Goal: Task Accomplishment & Management: Manage account settings

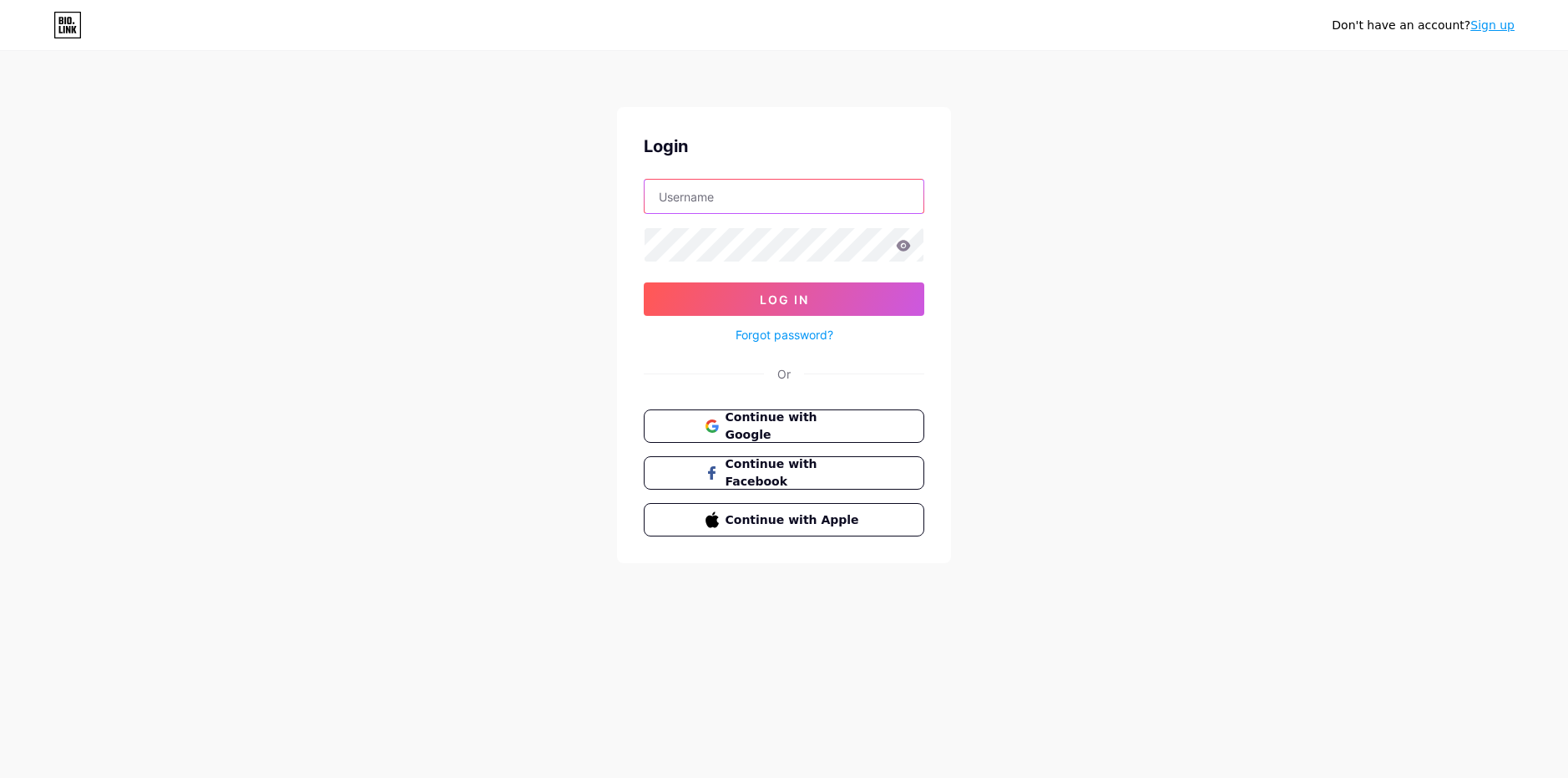
click at [775, 208] on input "text" at bounding box center [784, 196] width 279 height 34
type input "wolf.wlfyt@gmail.com"
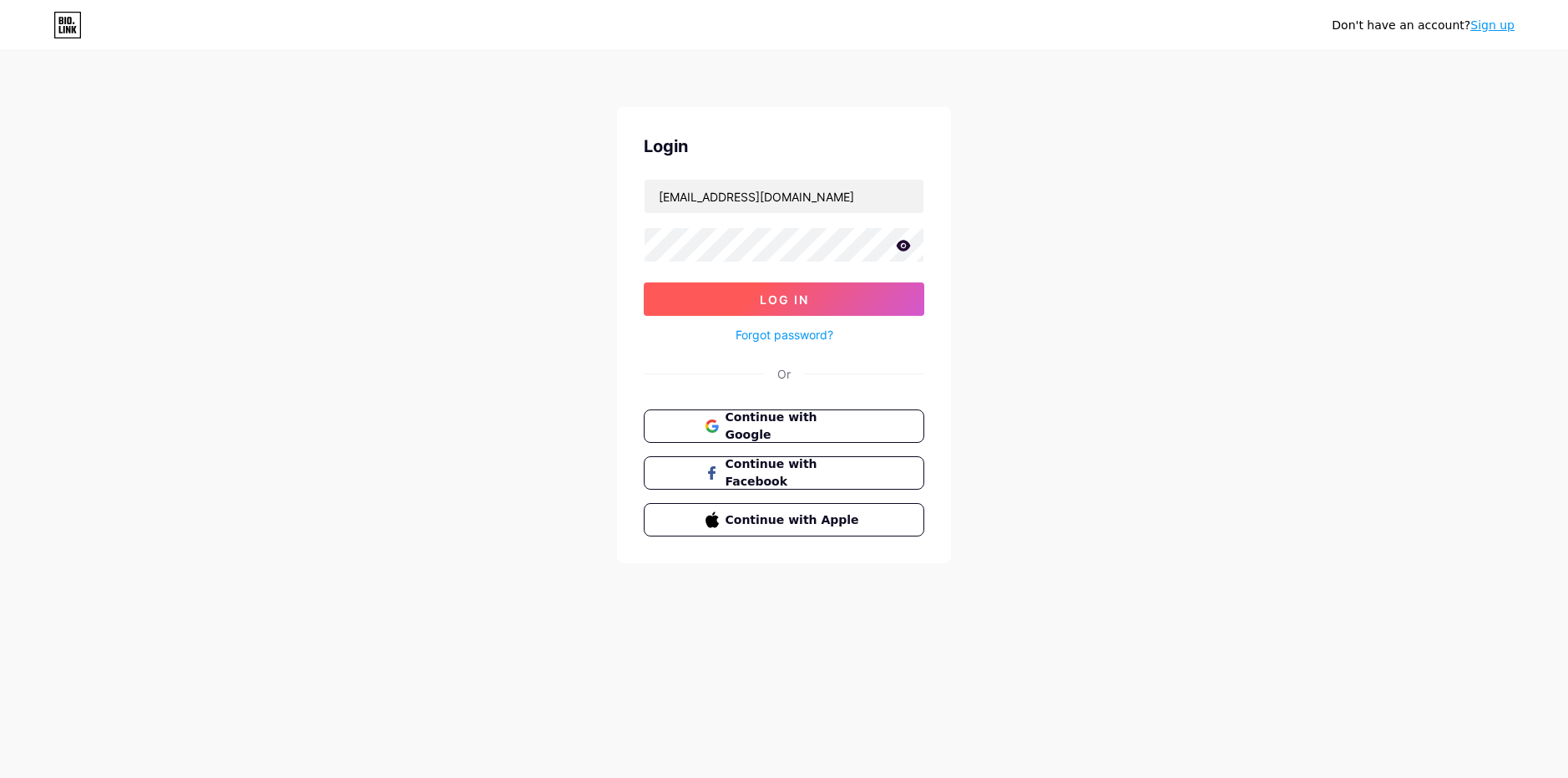
click at [729, 302] on button "Log In" at bounding box center [784, 299] width 280 height 34
click at [901, 244] on icon at bounding box center [903, 246] width 15 height 12
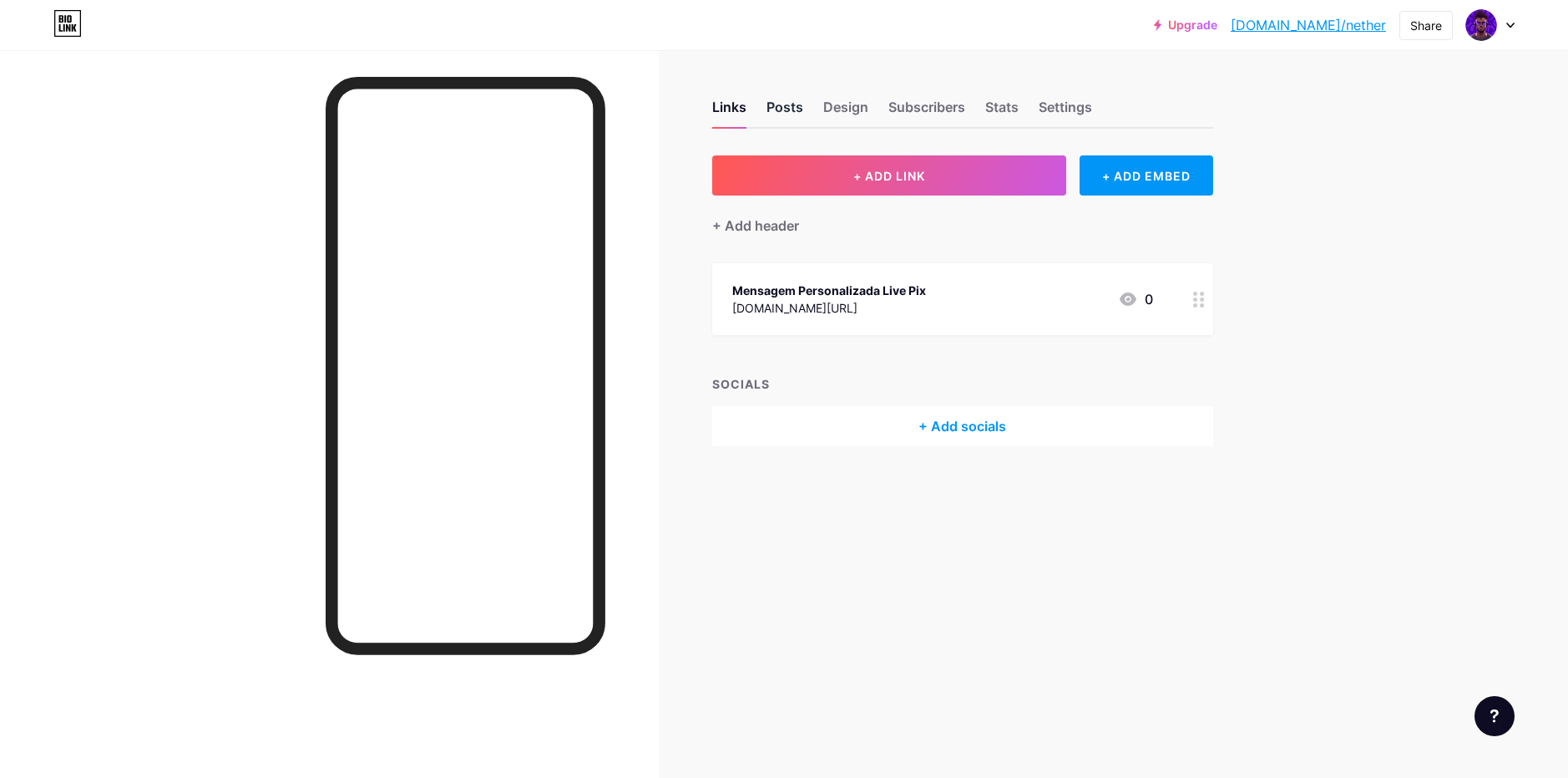
click at [776, 108] on div "Posts" at bounding box center [784, 112] width 37 height 30
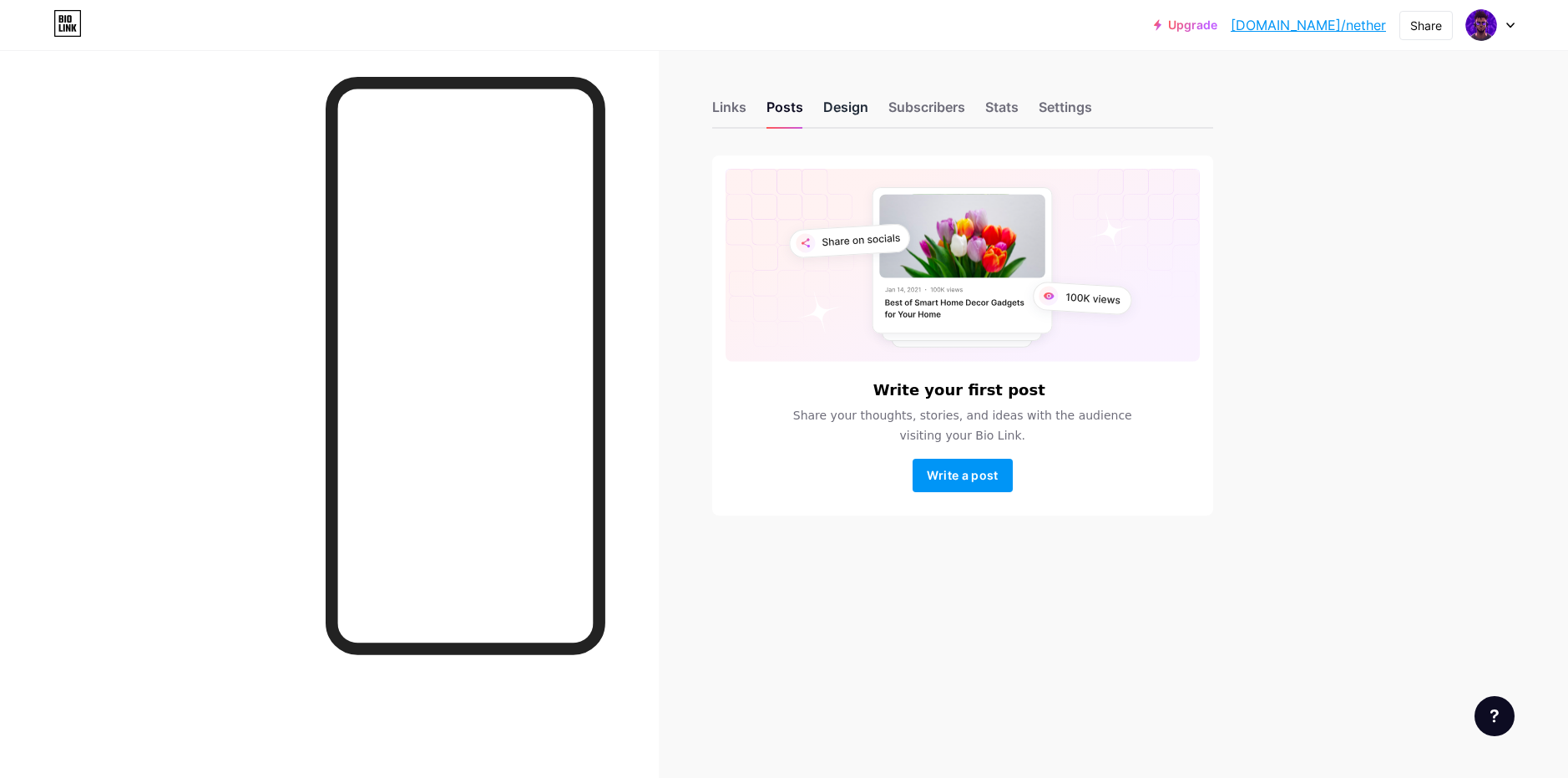
click at [839, 106] on div "Design" at bounding box center [845, 112] width 45 height 30
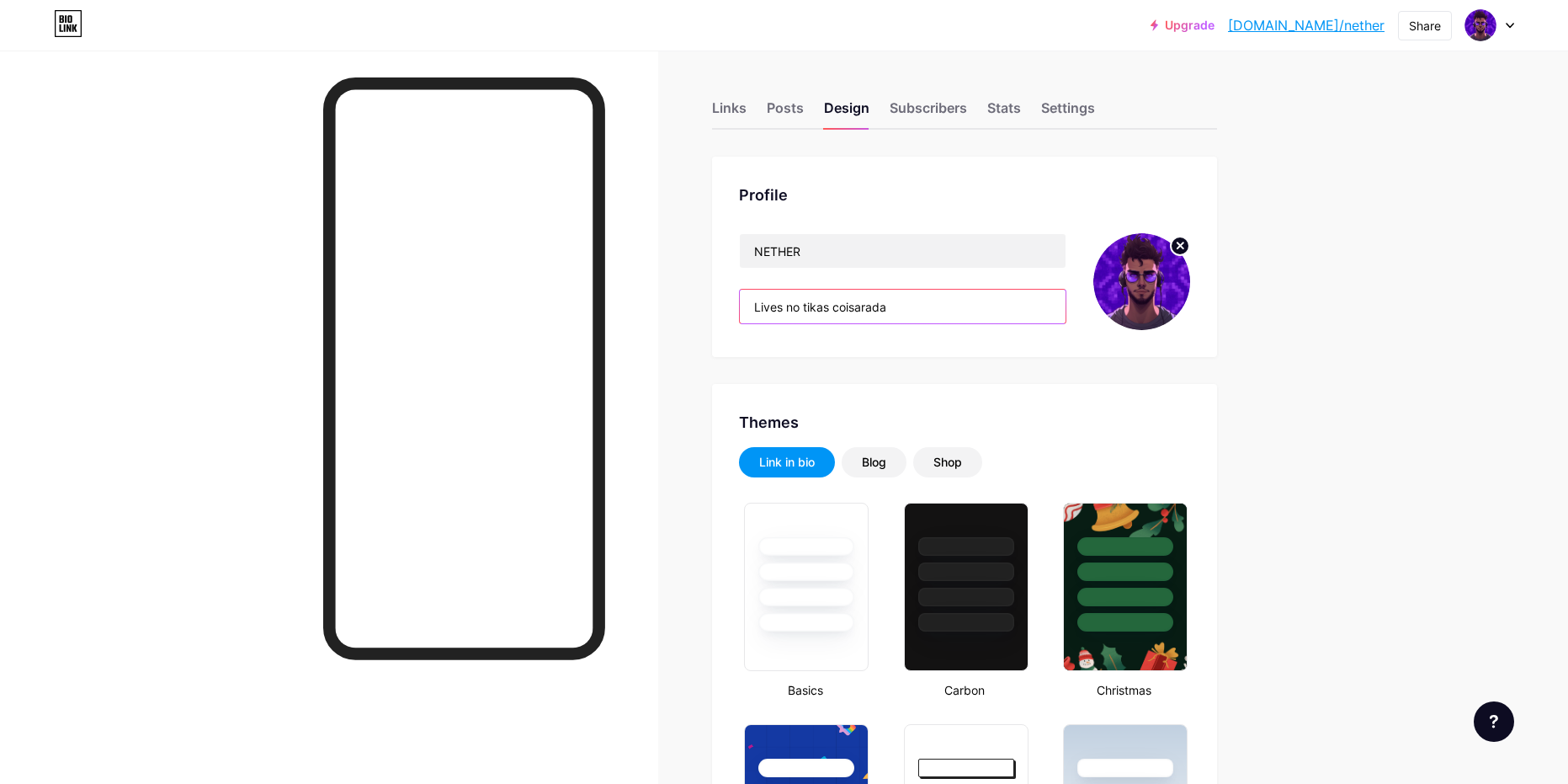
drag, startPoint x: 921, startPoint y: 305, endPoint x: 719, endPoint y: 310, distance: 202.1
click at [720, 310] on div "Profile NETHER Lives no tikas coisarada" at bounding box center [964, 257] width 504 height 200
type input "#ffdd00"
type input "#ffffff"
click at [925, 317] on input "Lives no tikas coisarada" at bounding box center [902, 306] width 326 height 34
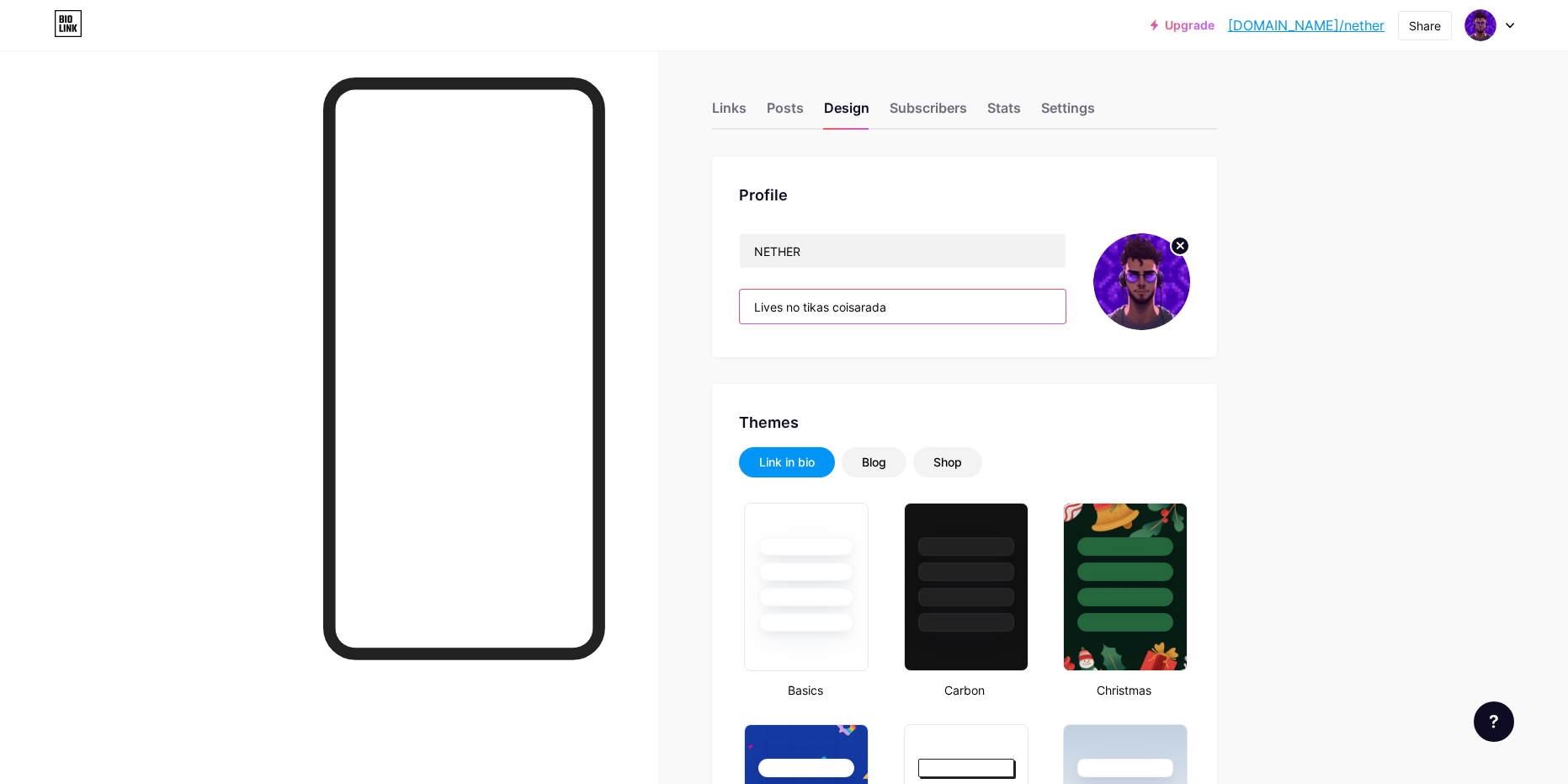
drag, startPoint x: 930, startPoint y: 313, endPoint x: 755, endPoint y: 323, distance: 175.3
click at [755, 323] on div "Lives no tikas coisarada" at bounding box center [902, 306] width 328 height 36
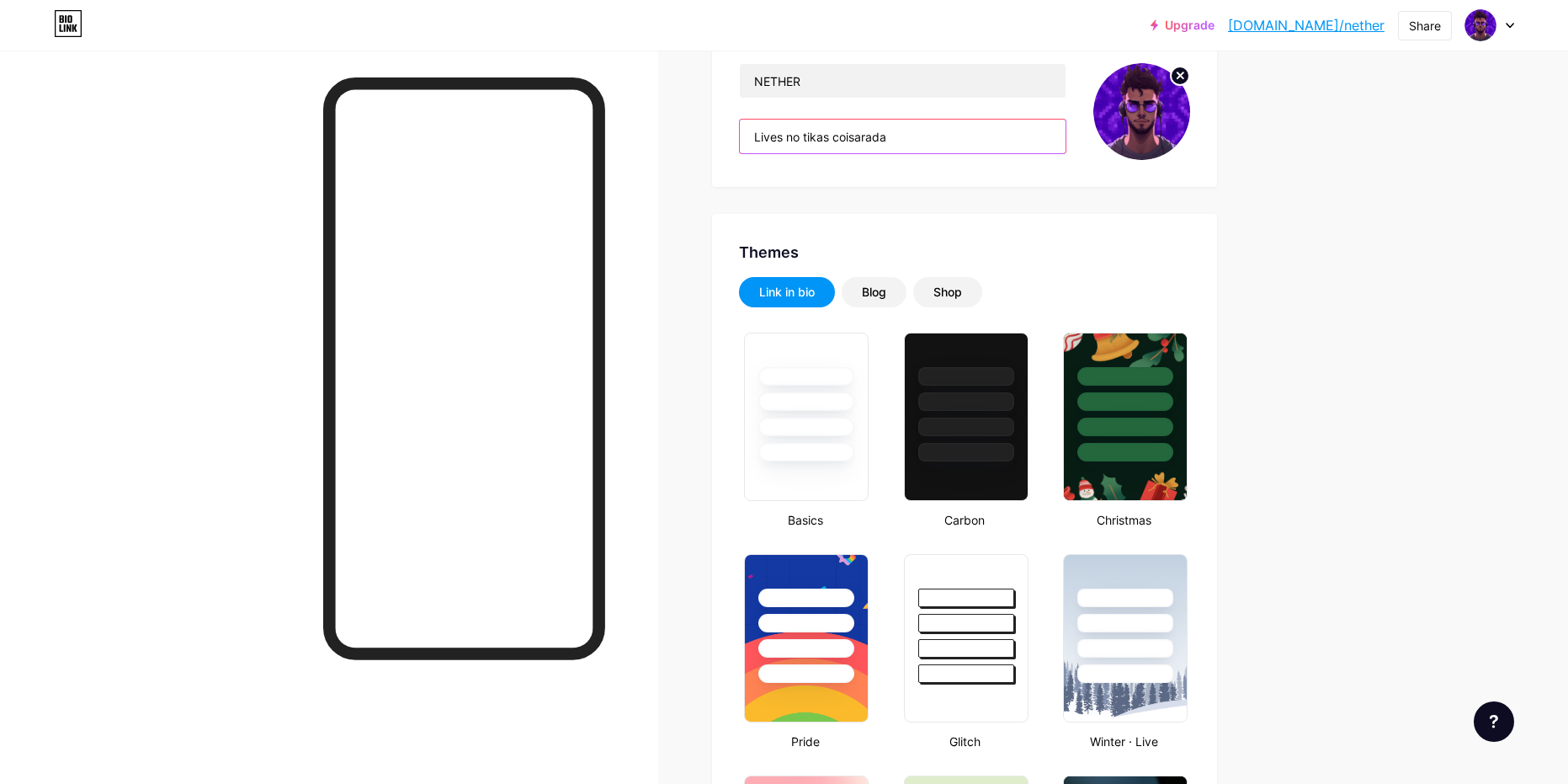
scroll to position [168, 0]
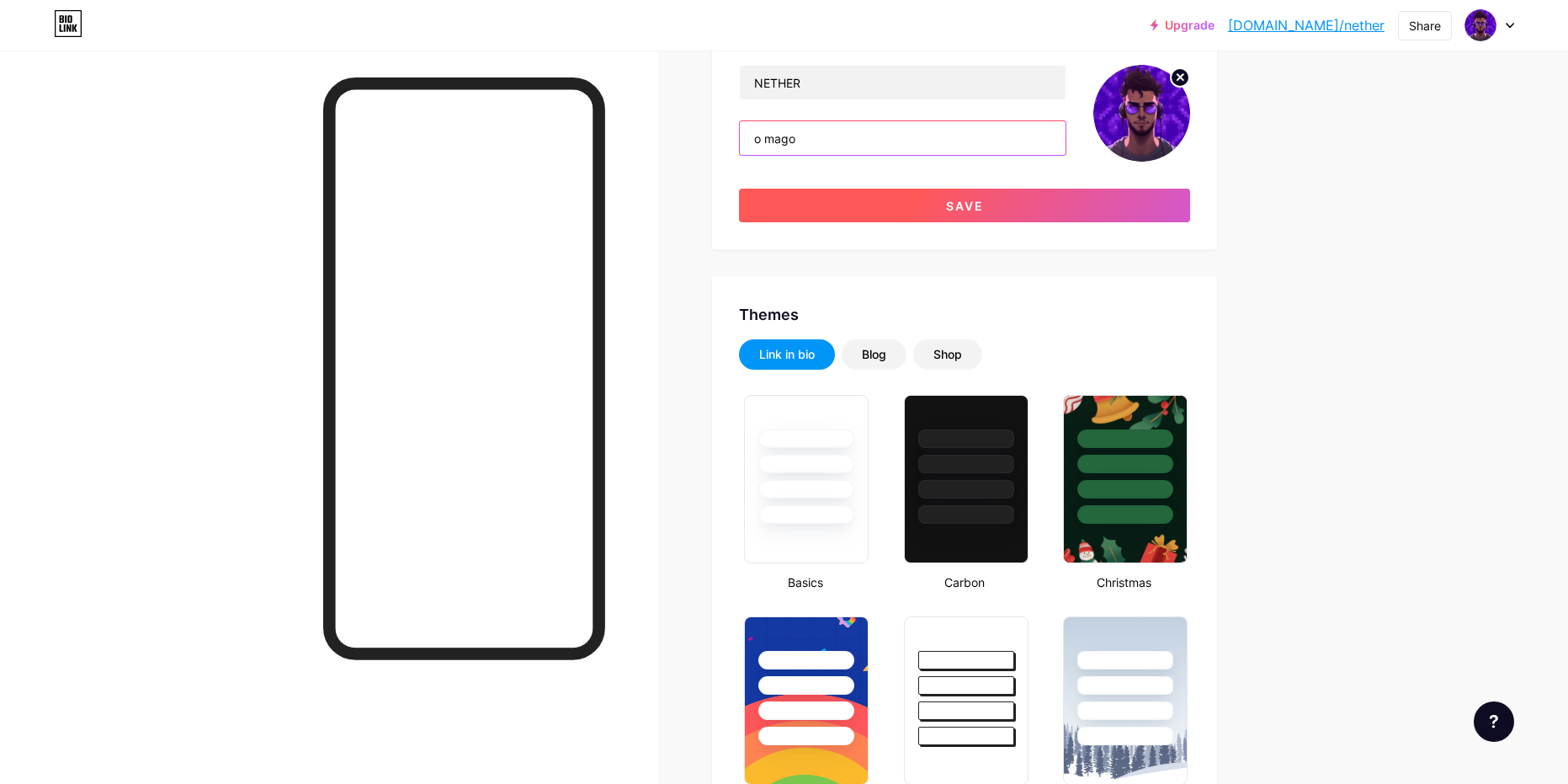
type input "o mago"
click at [1062, 197] on button "Save" at bounding box center [964, 205] width 451 height 34
type input "#ffffff"
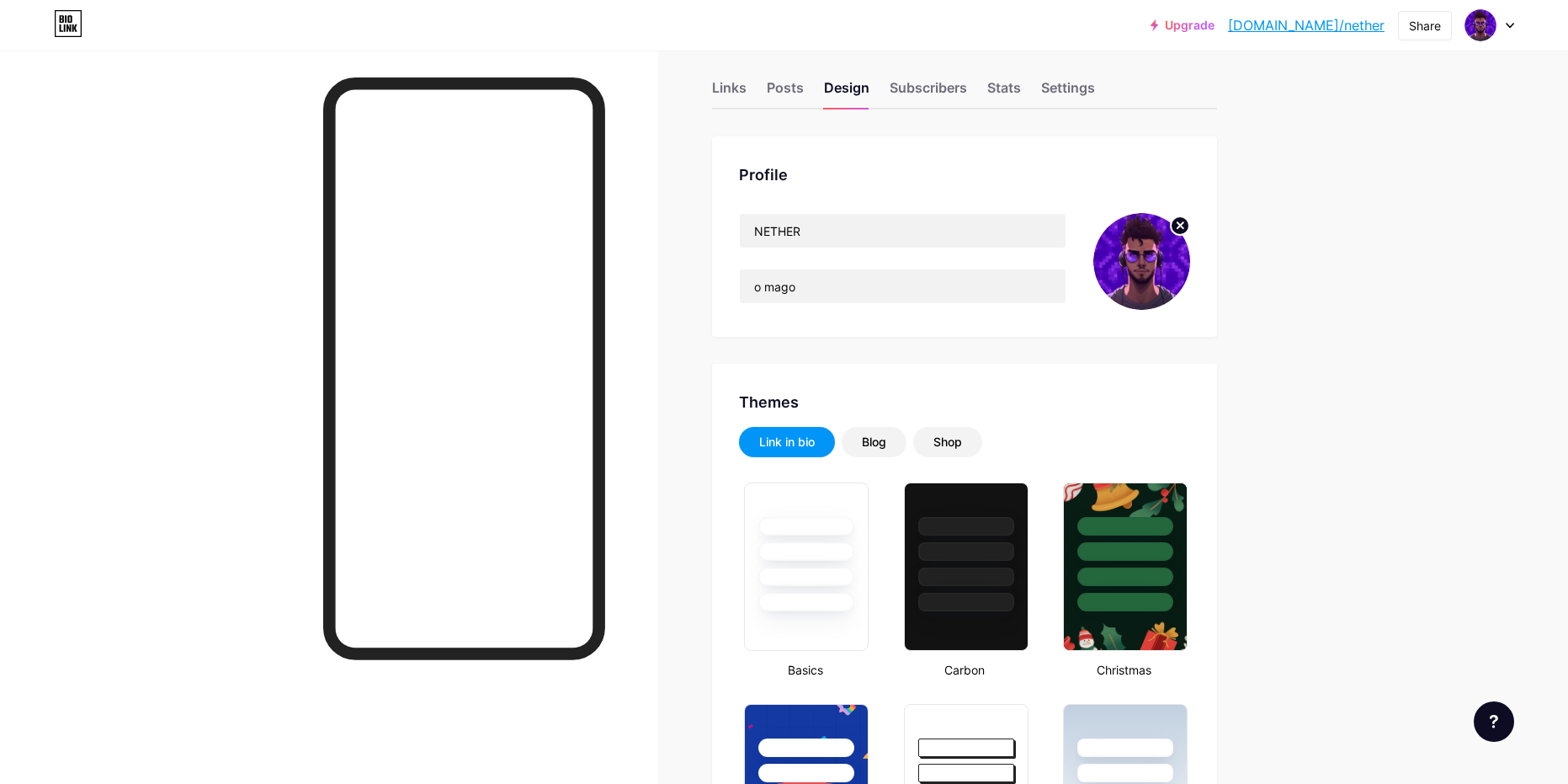
scroll to position [0, 0]
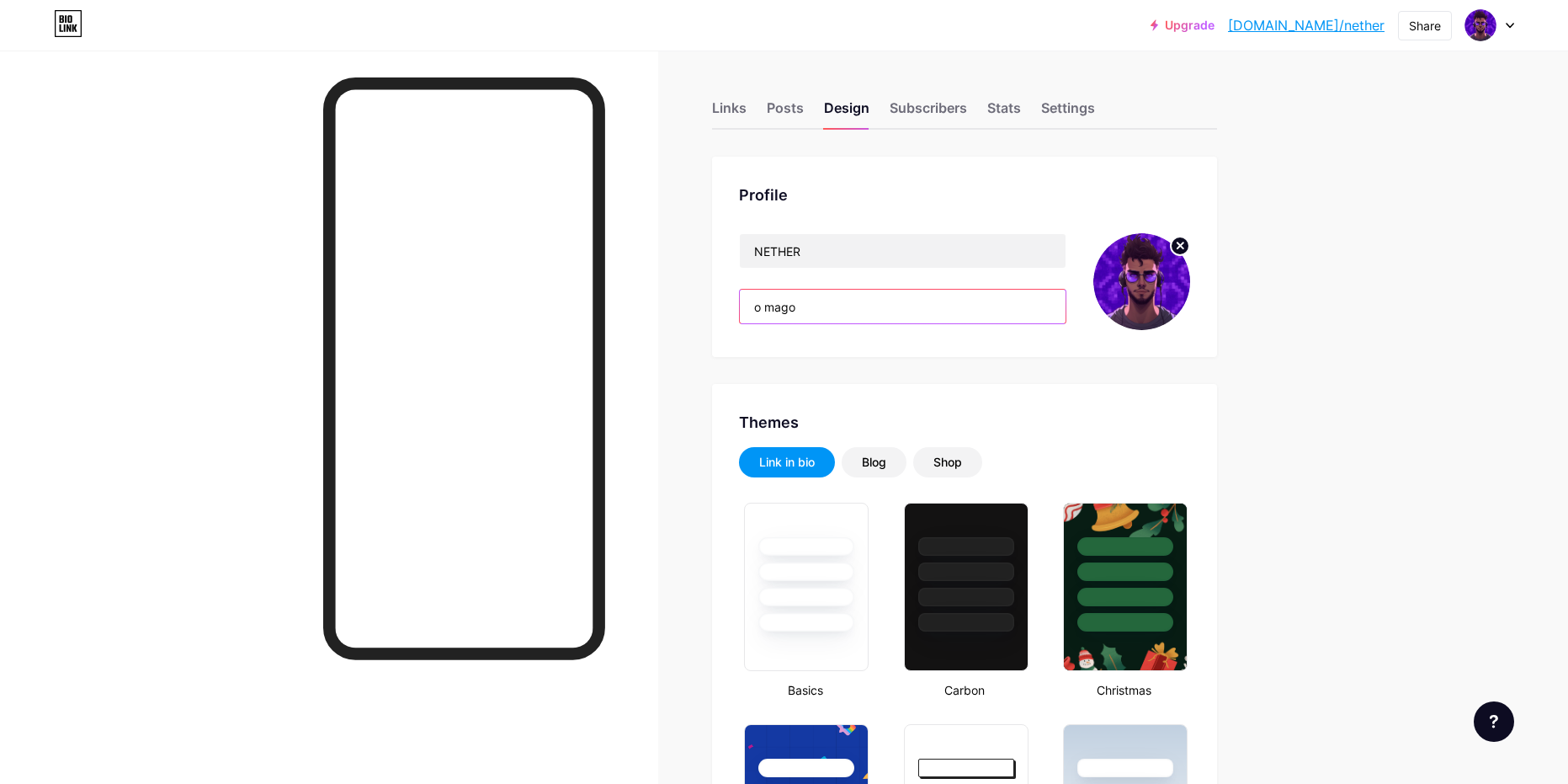
drag, startPoint x: 851, startPoint y: 301, endPoint x: 729, endPoint y: 308, distance: 122.2
click at [739, 308] on div "Profile NETHER o mago" at bounding box center [964, 257] width 504 height 200
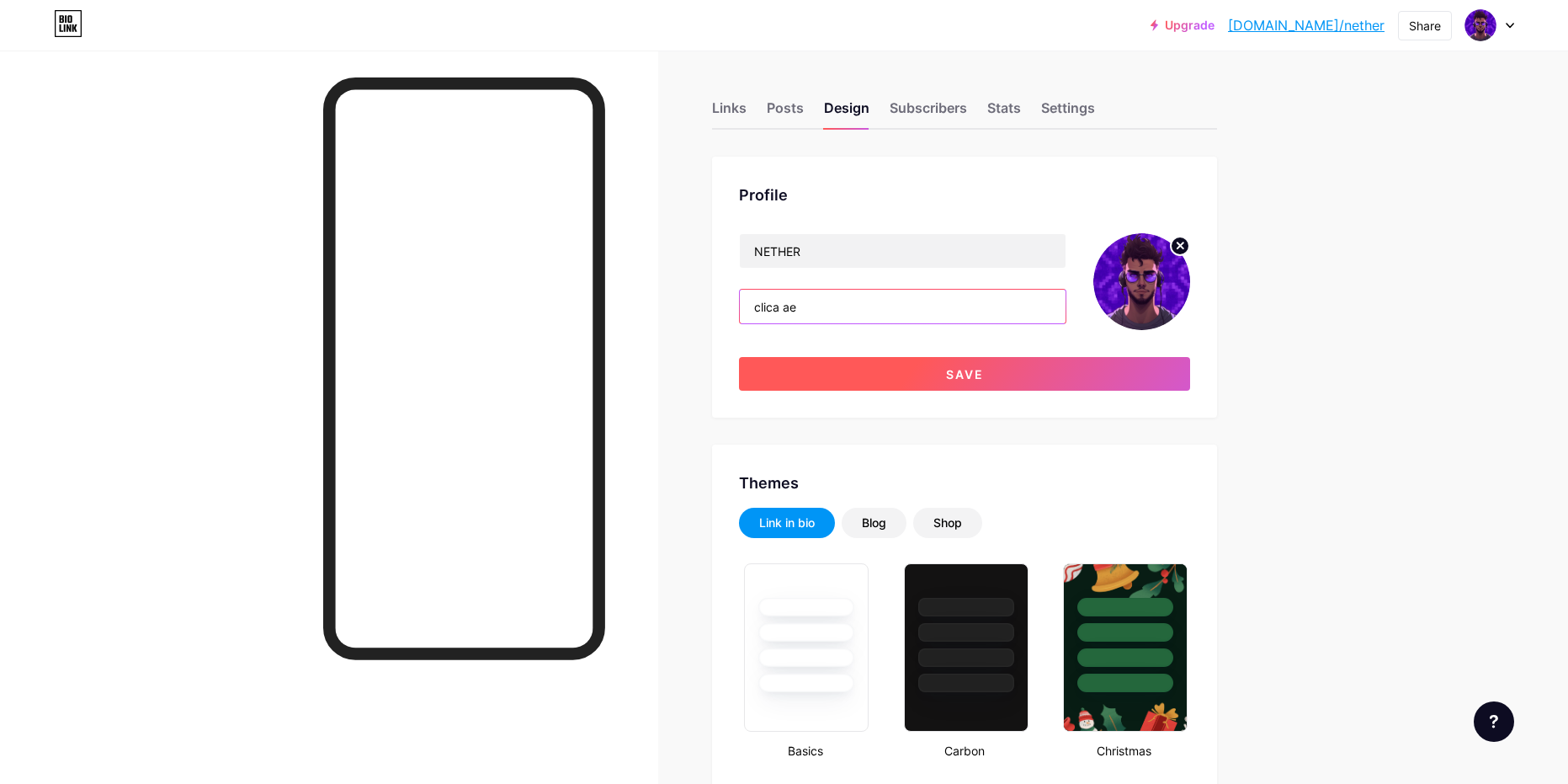
type input "clica ae"
click at [1035, 375] on button "Save" at bounding box center [964, 374] width 451 height 34
type input "#ffffff"
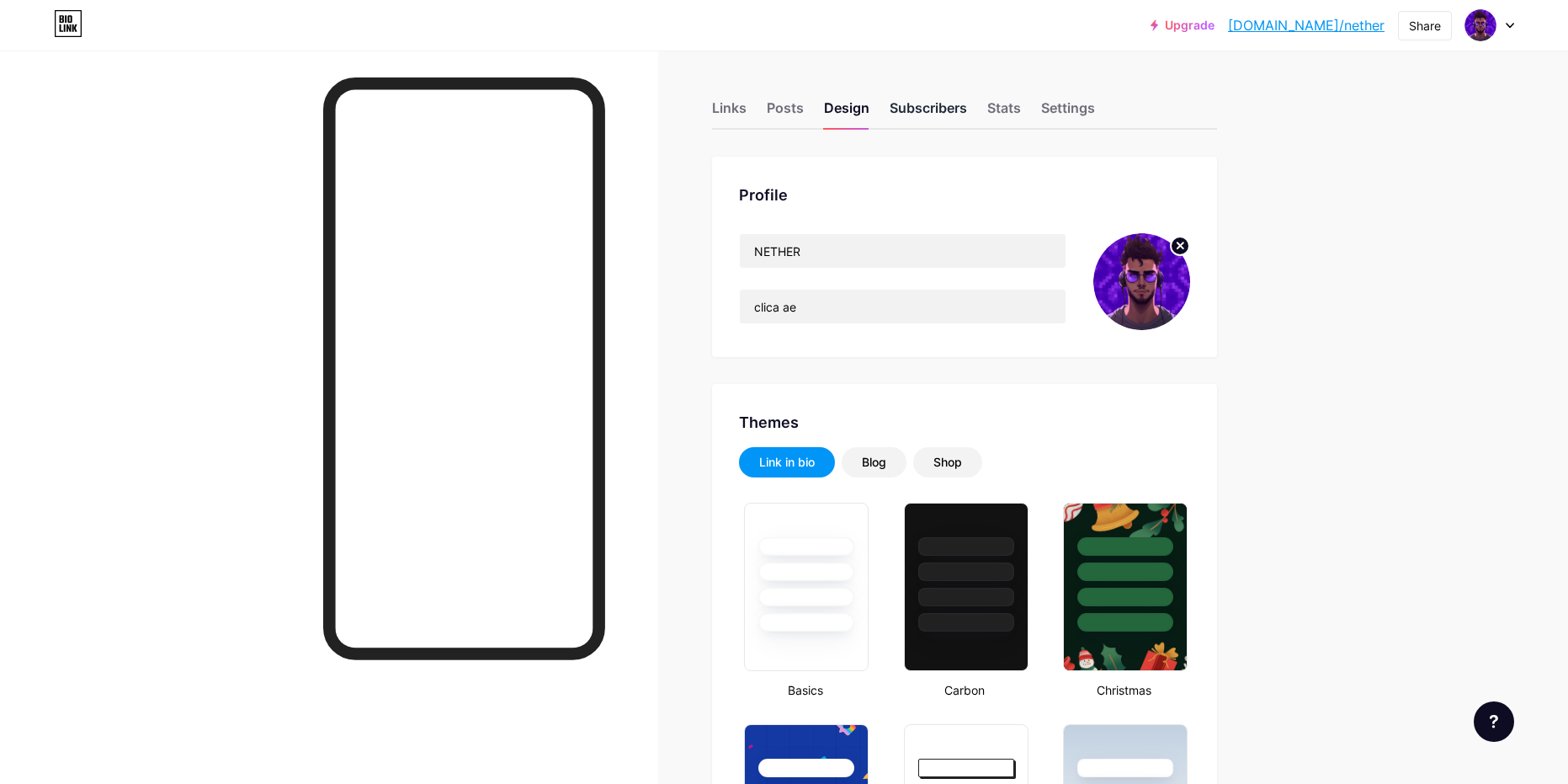
click at [937, 116] on div "Subscribers" at bounding box center [927, 113] width 77 height 30
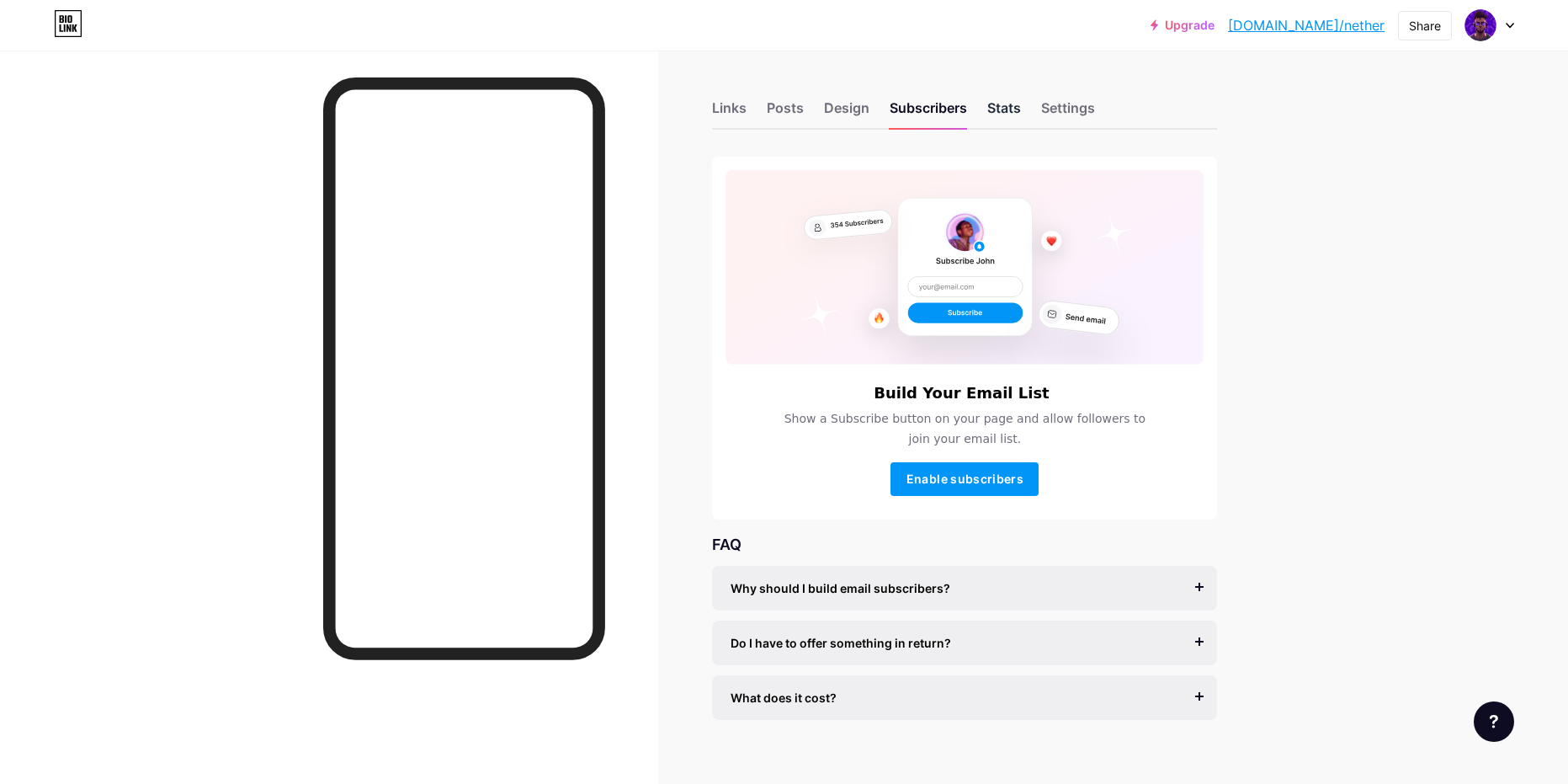
click at [1021, 107] on div "Stats" at bounding box center [1004, 113] width 34 height 30
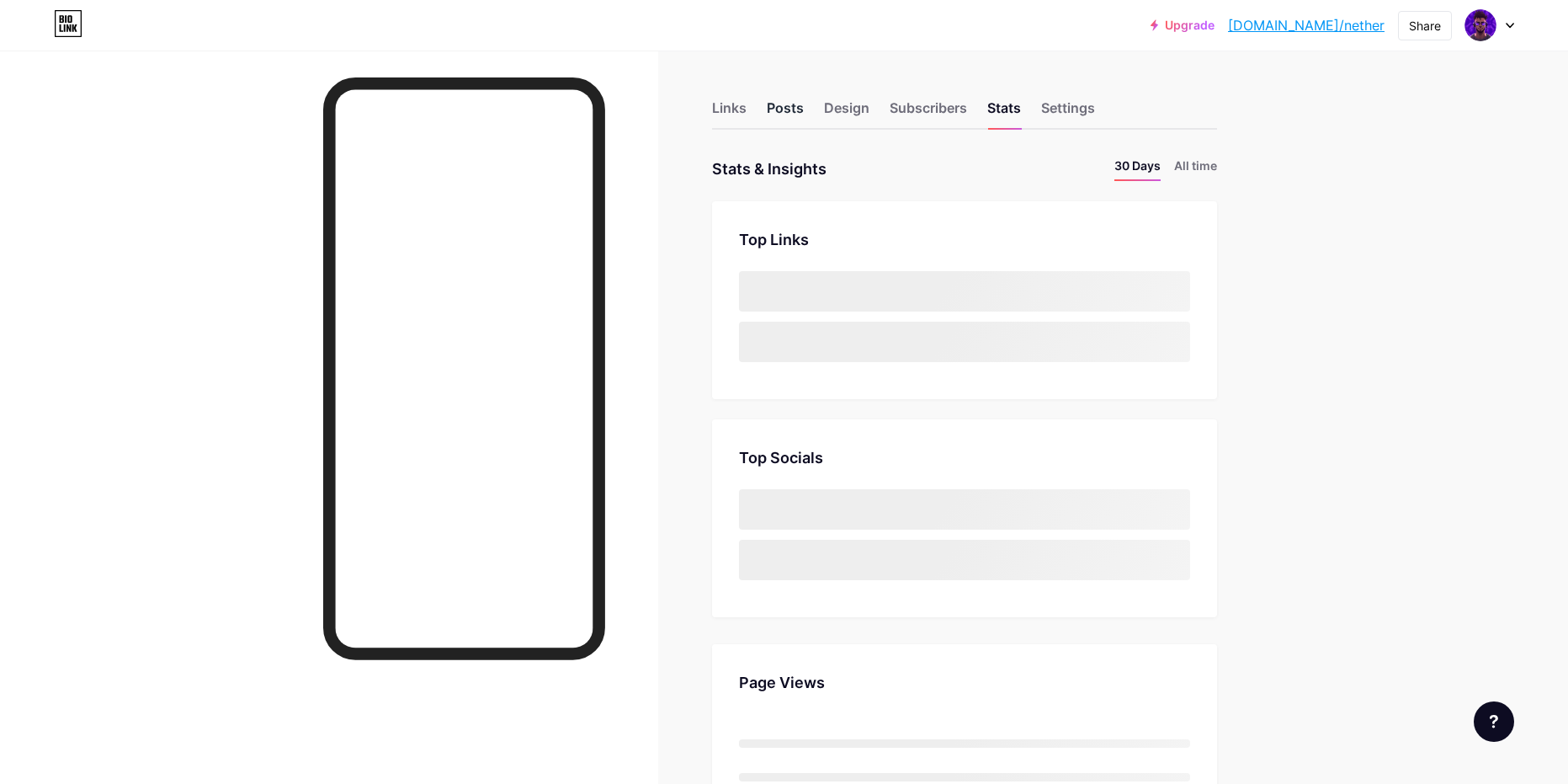
click at [803, 115] on div "Posts" at bounding box center [784, 113] width 37 height 30
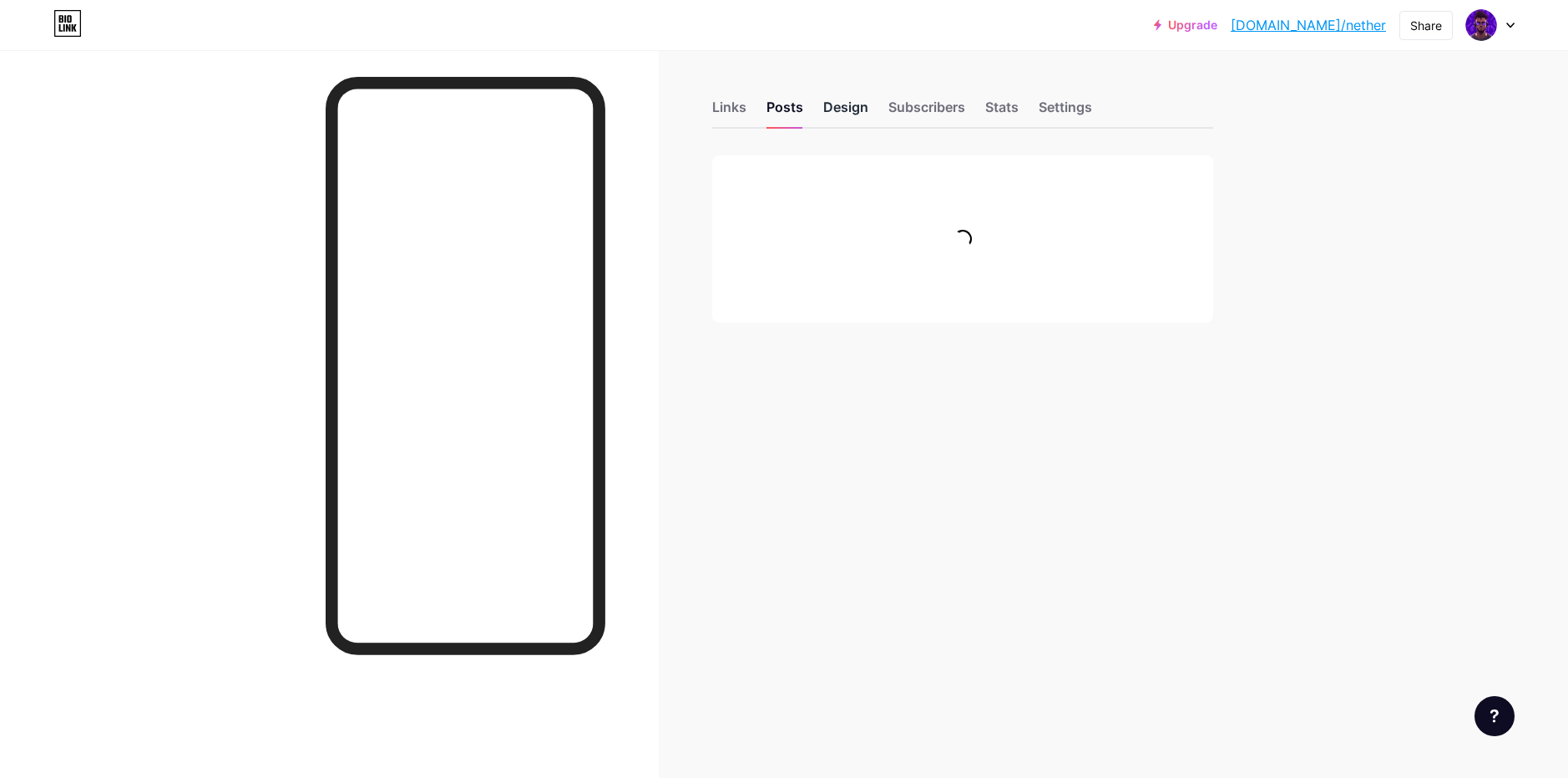
click at [842, 116] on div "Design" at bounding box center [845, 112] width 45 height 30
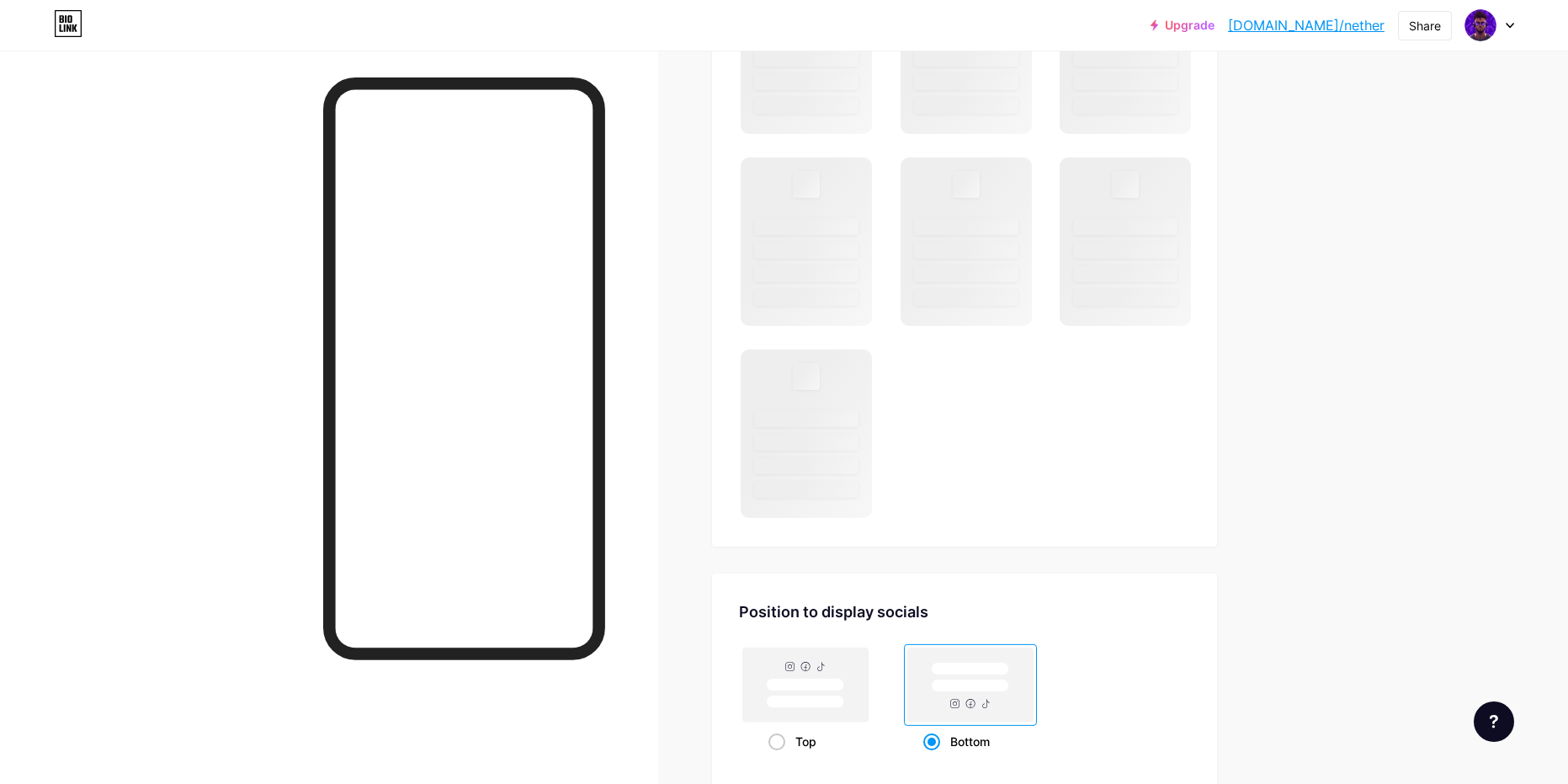
scroll to position [1263, 0]
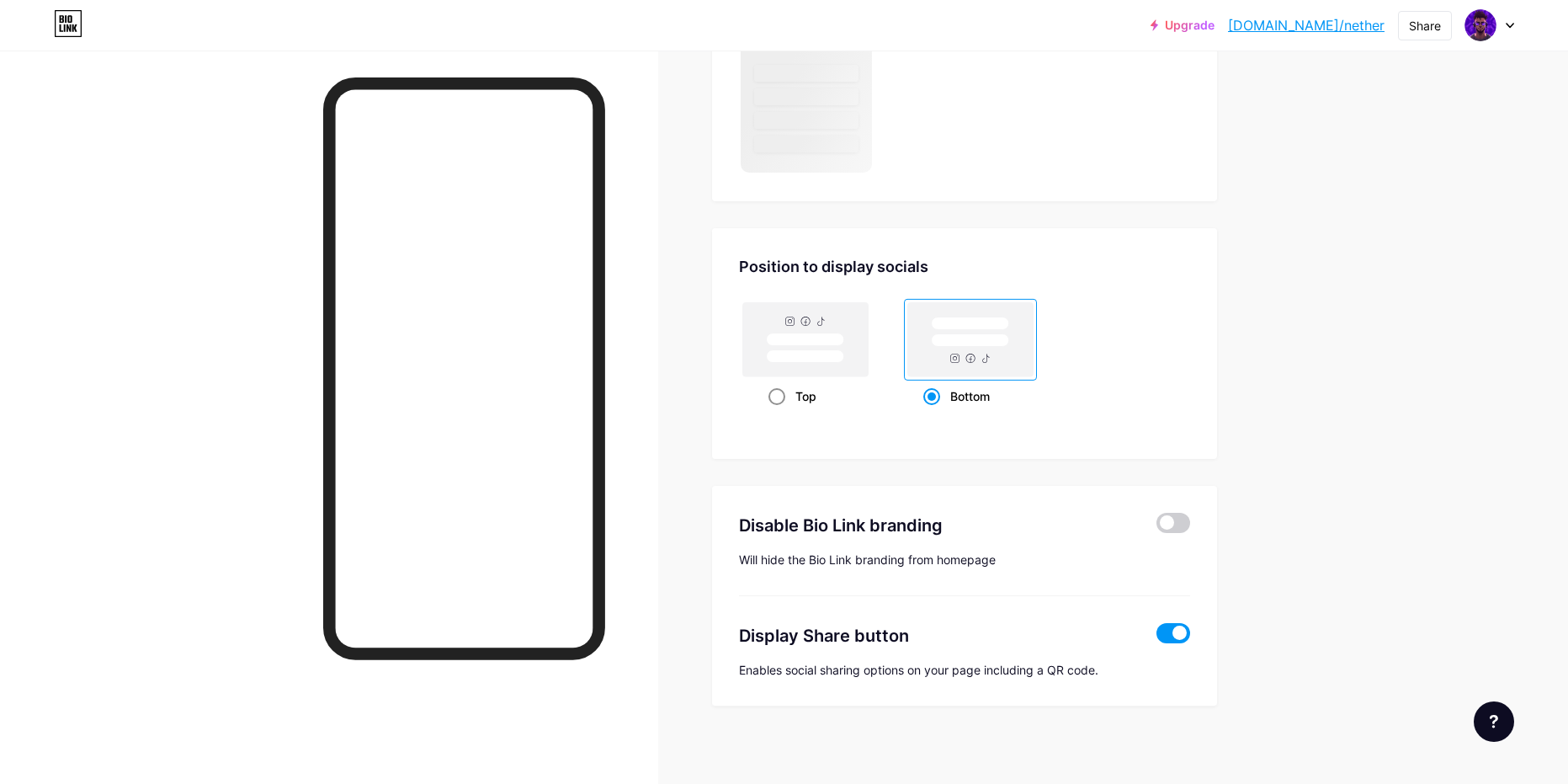
click at [784, 361] on rect at bounding box center [804, 356] width 77 height 13
click at [779, 412] on input "Top" at bounding box center [773, 417] width 11 height 11
radio input "true"
click at [977, 371] on rect at bounding box center [970, 339] width 126 height 74
click at [934, 412] on input "Bottom" at bounding box center [928, 417] width 11 height 11
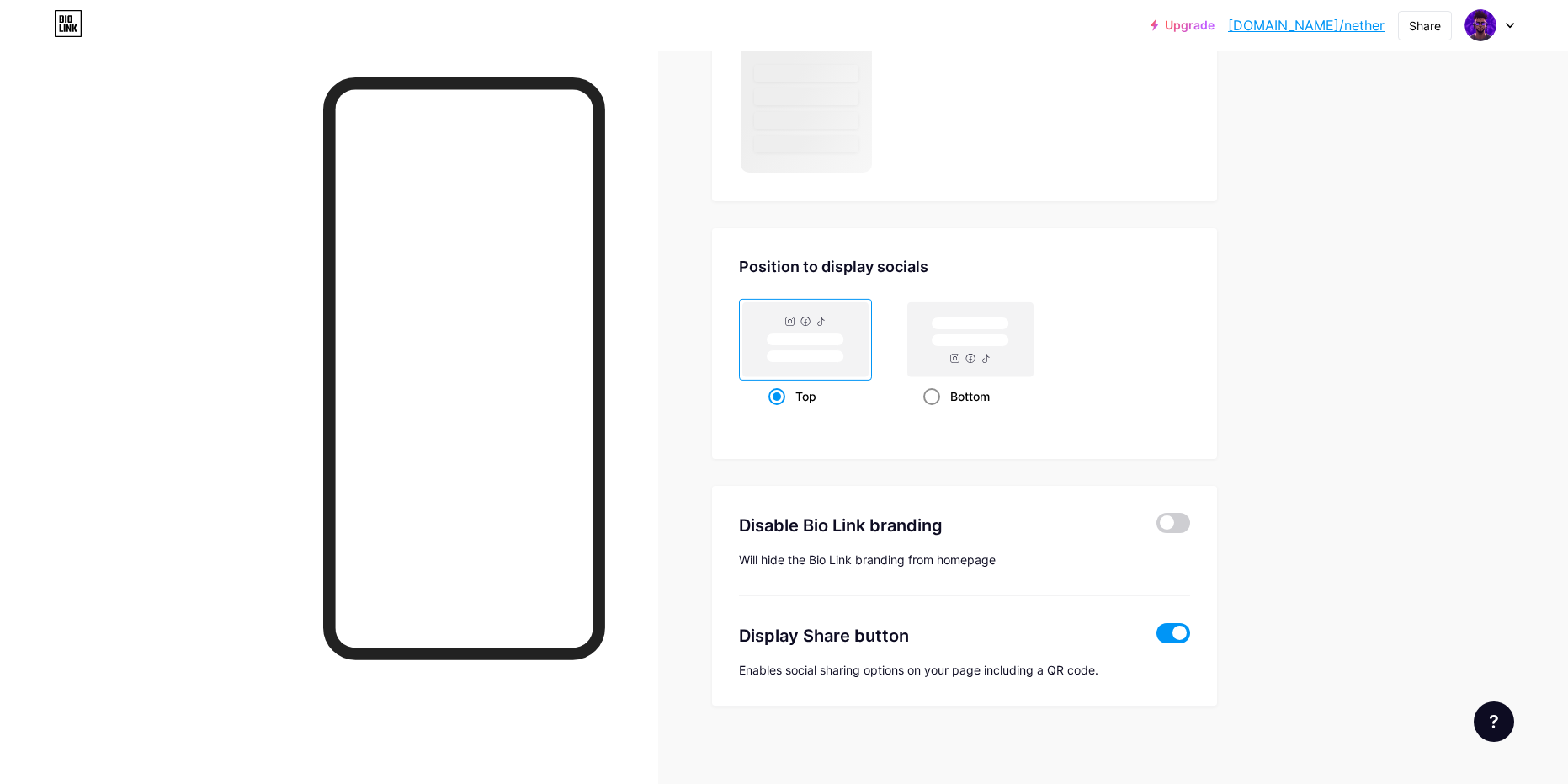
radio input "true"
click at [805, 356] on rect at bounding box center [804, 356] width 77 height 13
click at [779, 412] on input "Top" at bounding box center [773, 417] width 11 height 11
radio input "true"
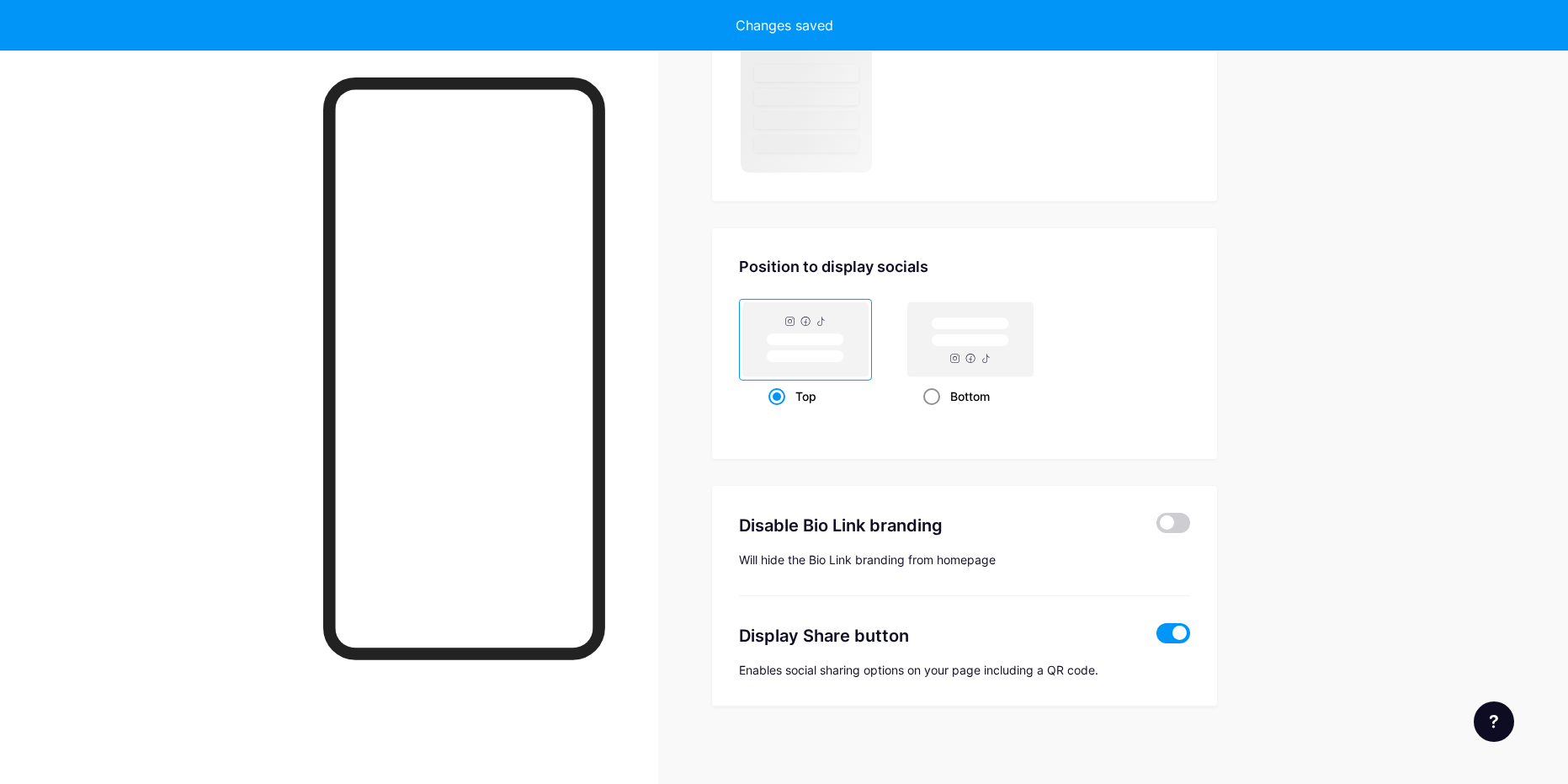
click at [933, 358] on rect at bounding box center [970, 339] width 126 height 74
click at [933, 412] on input "Bottom" at bounding box center [928, 417] width 11 height 11
radio input "true"
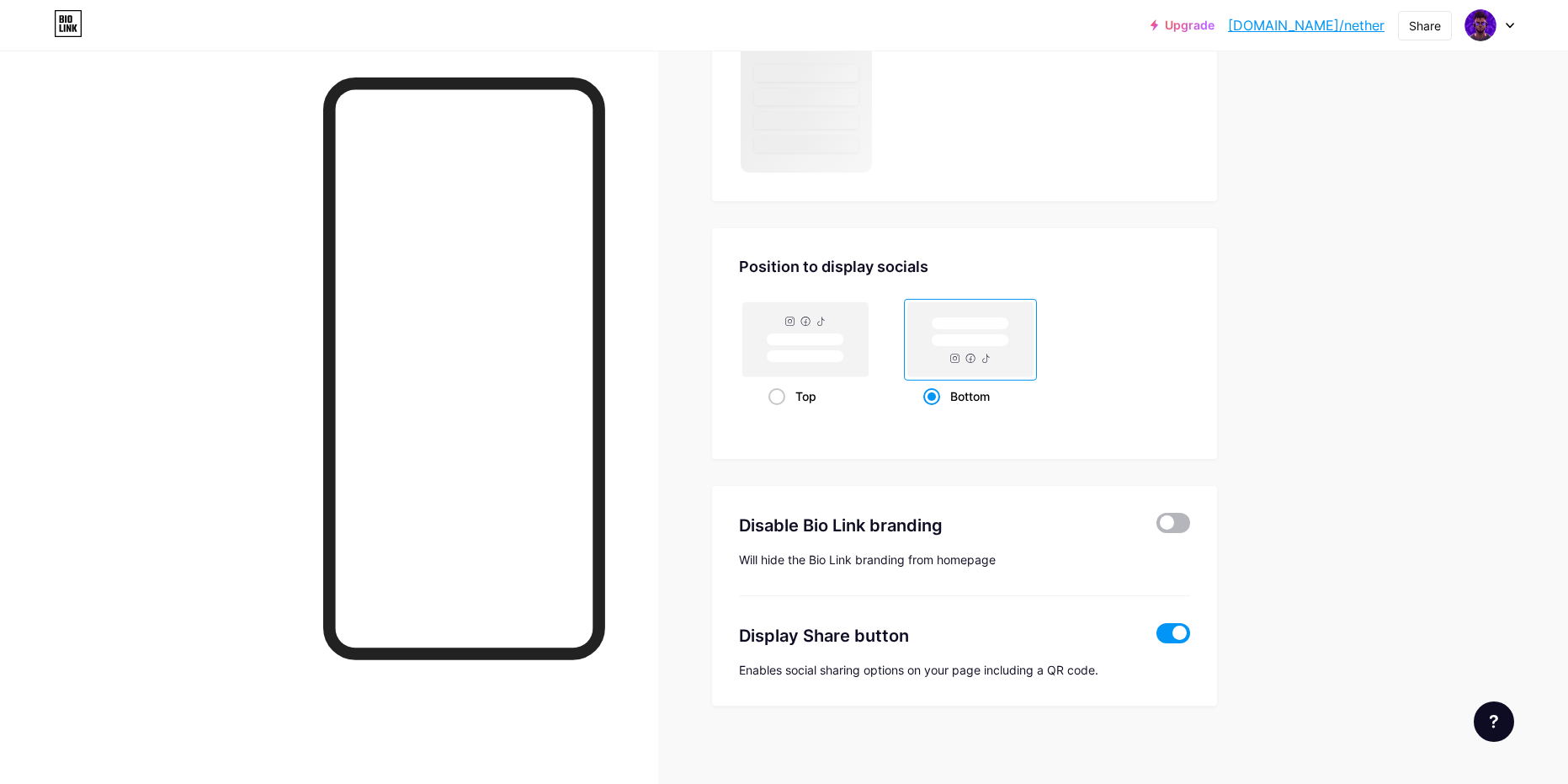
click at [1189, 514] on span at bounding box center [1173, 522] width 34 height 20
click at [1156, 527] on input "checkbox" at bounding box center [1156, 527] width 0 height 0
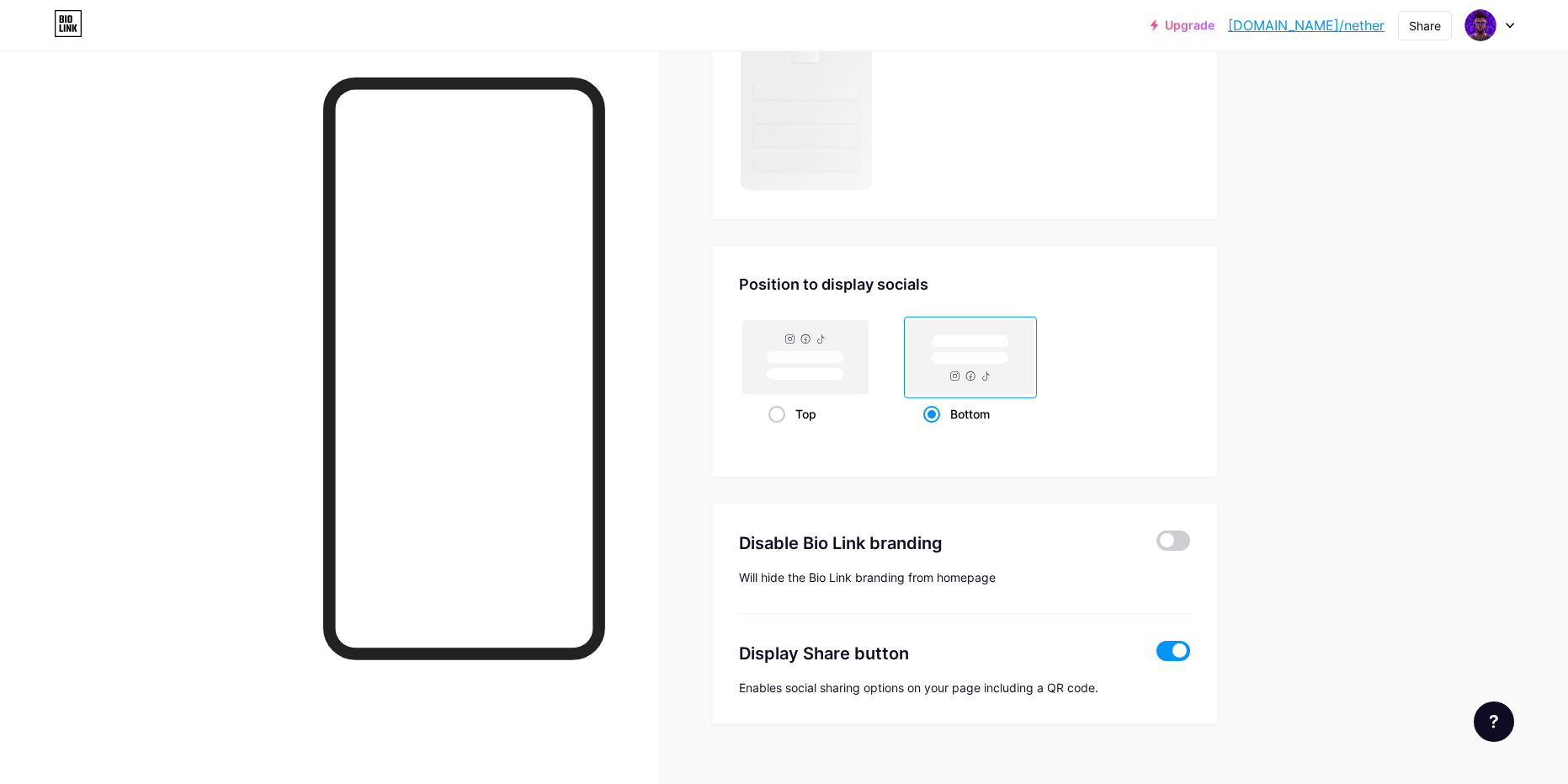
scroll to position [1270, 0]
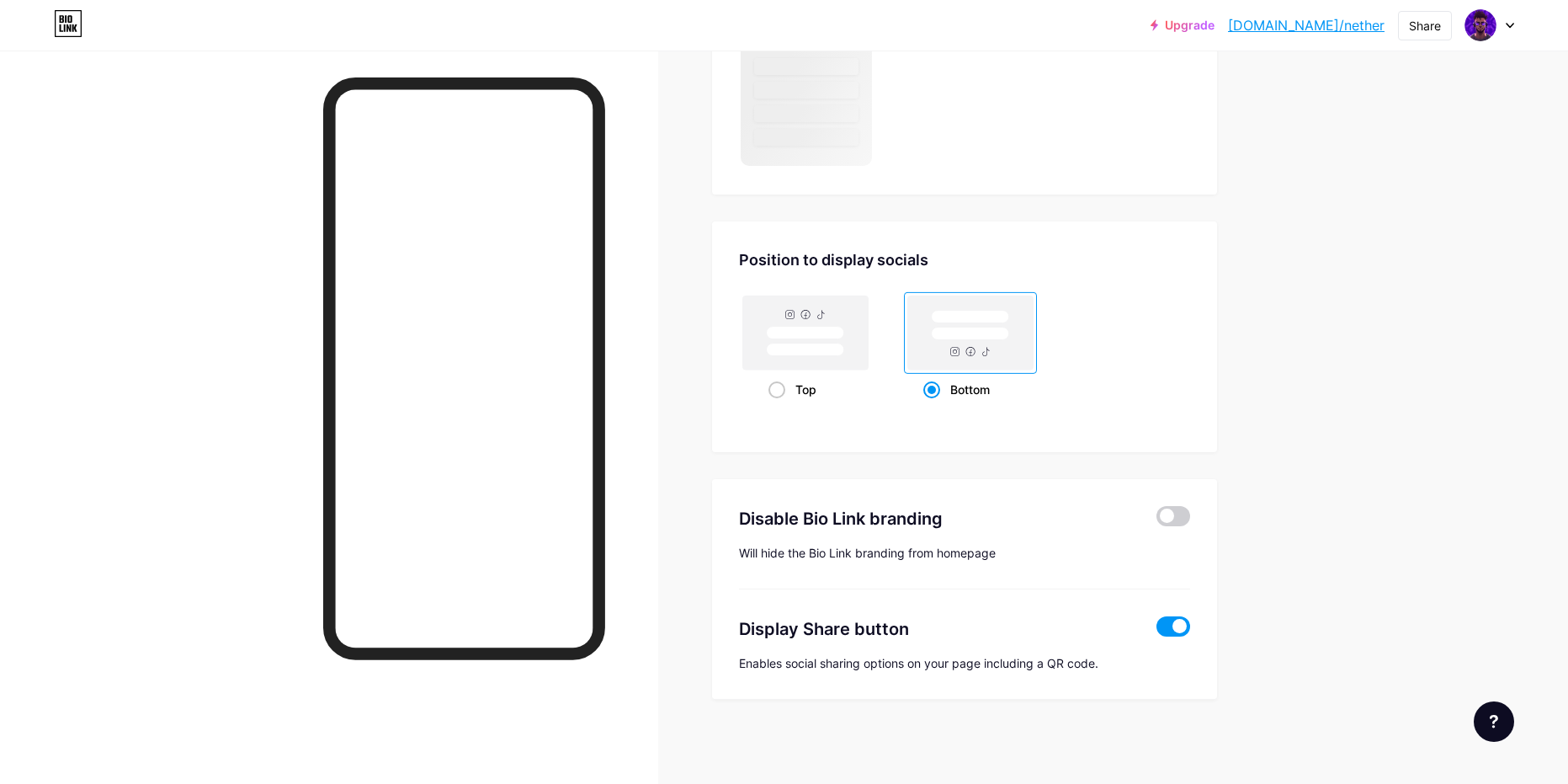
click at [1174, 631] on span at bounding box center [1173, 626] width 34 height 20
click at [1156, 630] on input "checkbox" at bounding box center [1156, 630] width 0 height 0
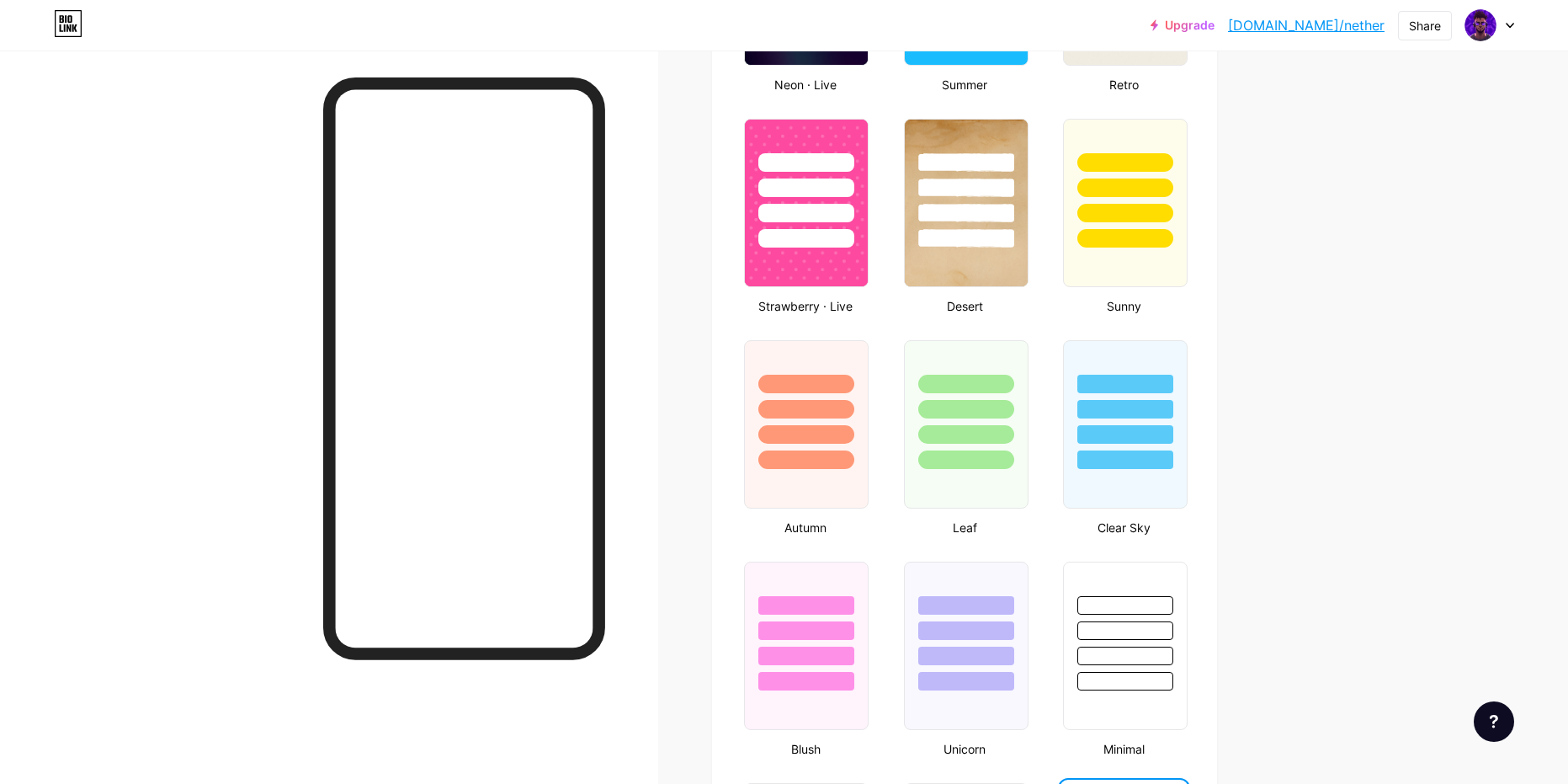
click at [1173, 630] on div at bounding box center [1125, 630] width 96 height 18
type input "#ffdd00"
type input "#ffffff"
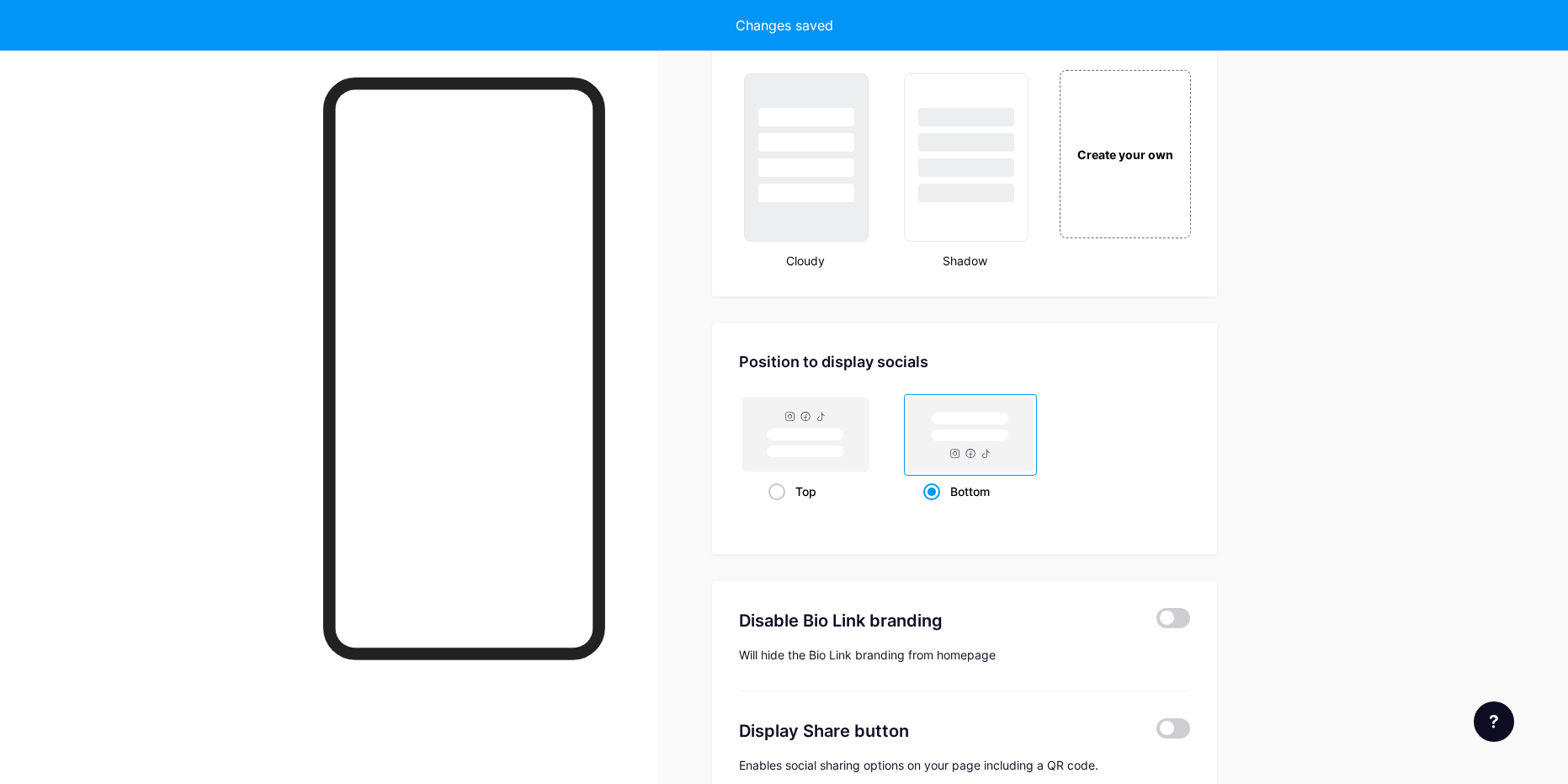
scroll to position [2081, 0]
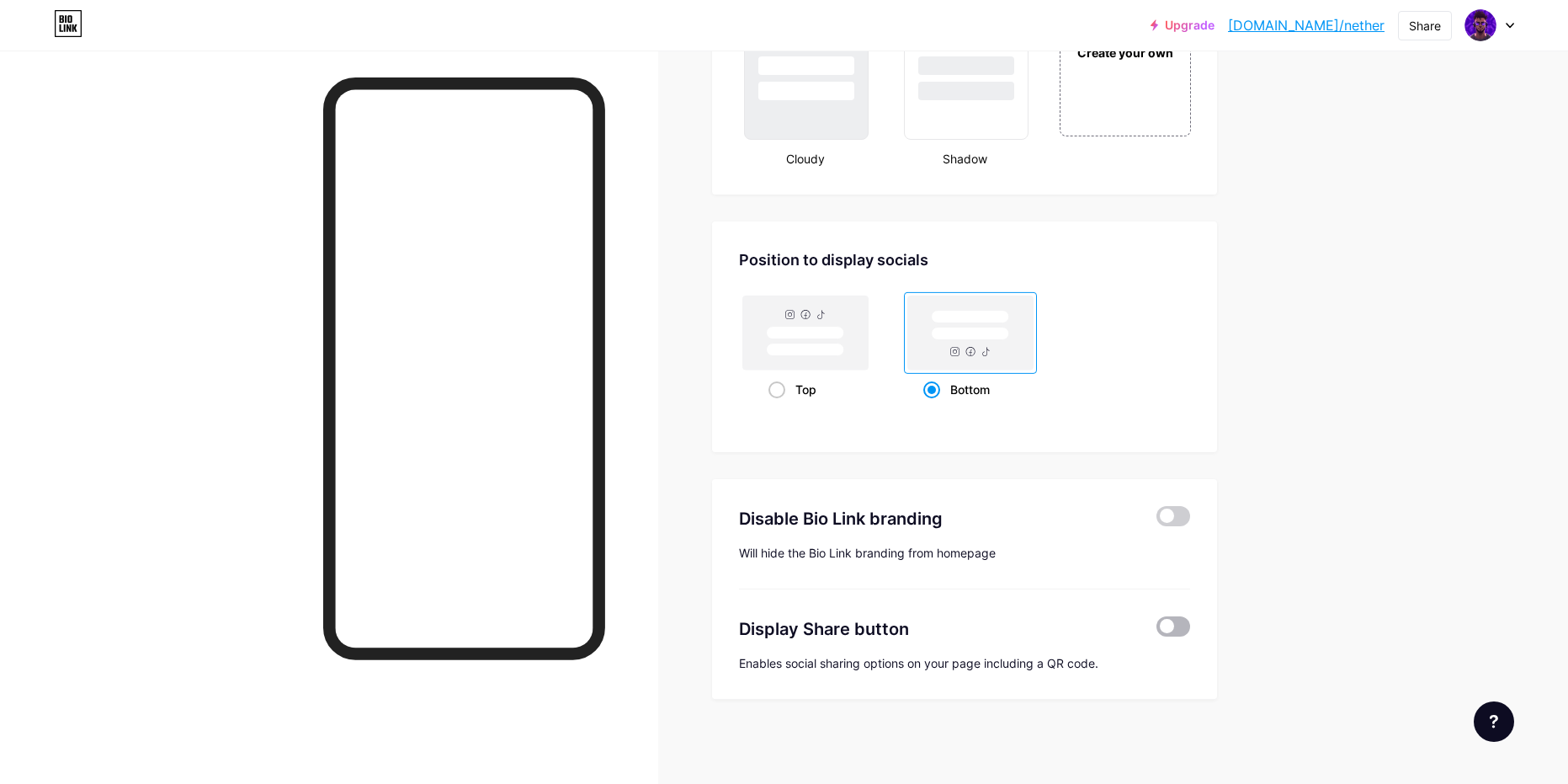
click at [1174, 623] on span at bounding box center [1173, 626] width 34 height 20
click at [1156, 630] on input "checkbox" at bounding box center [1156, 630] width 0 height 0
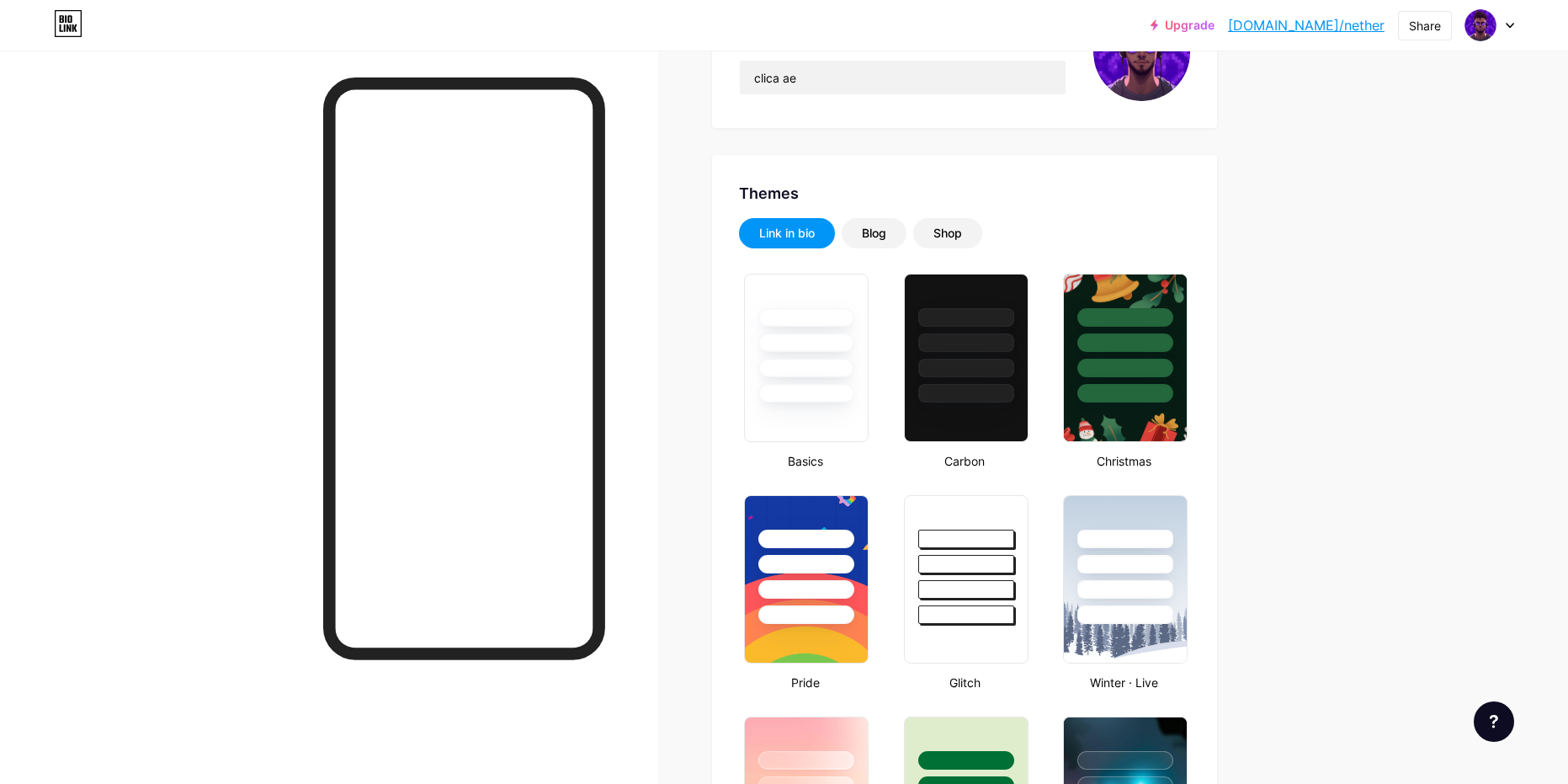
scroll to position [650, 0]
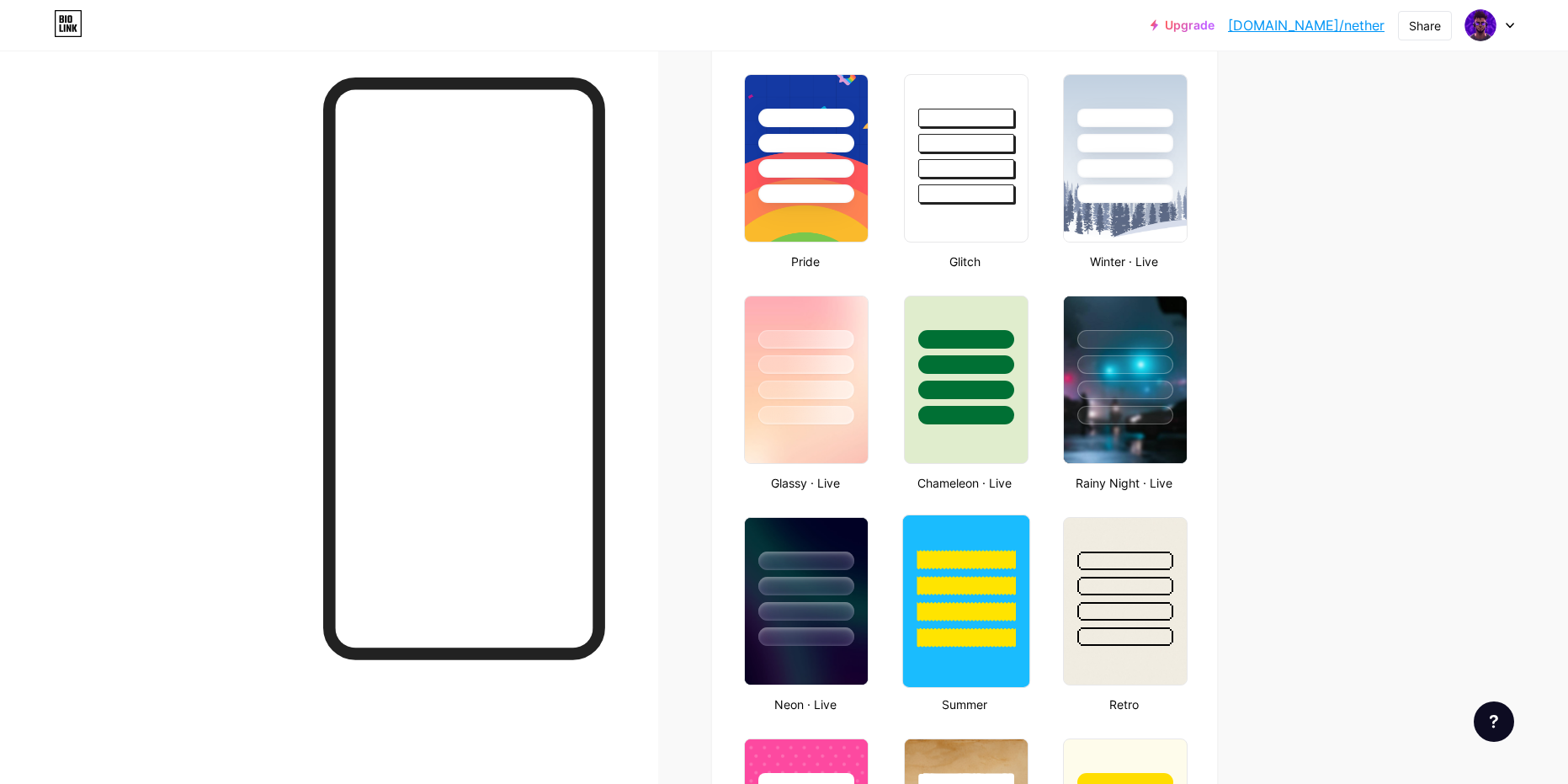
click at [947, 633] on div at bounding box center [966, 637] width 99 height 19
click at [1129, 631] on div at bounding box center [1125, 637] width 99 height 19
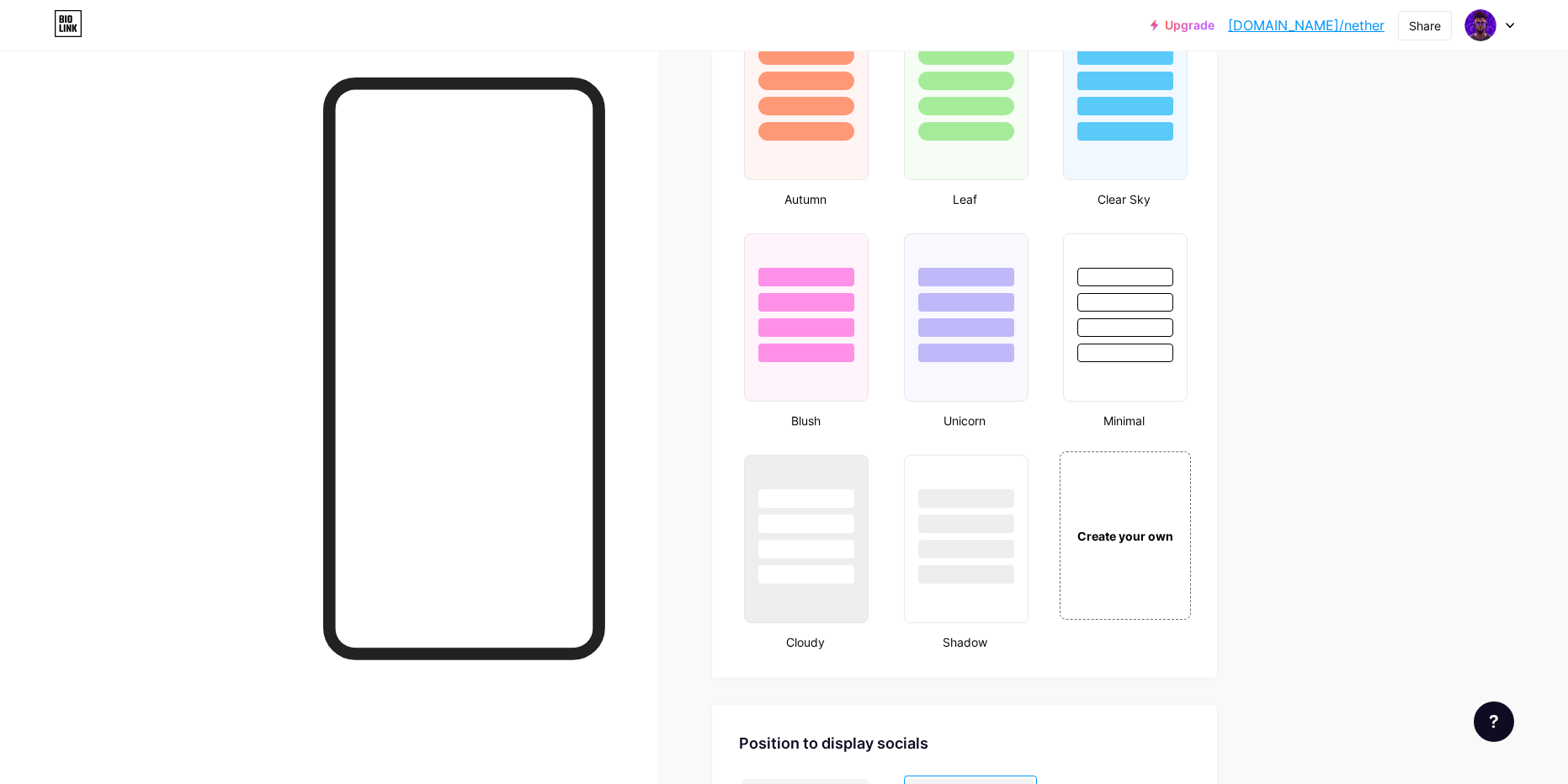
scroll to position [1745, 0]
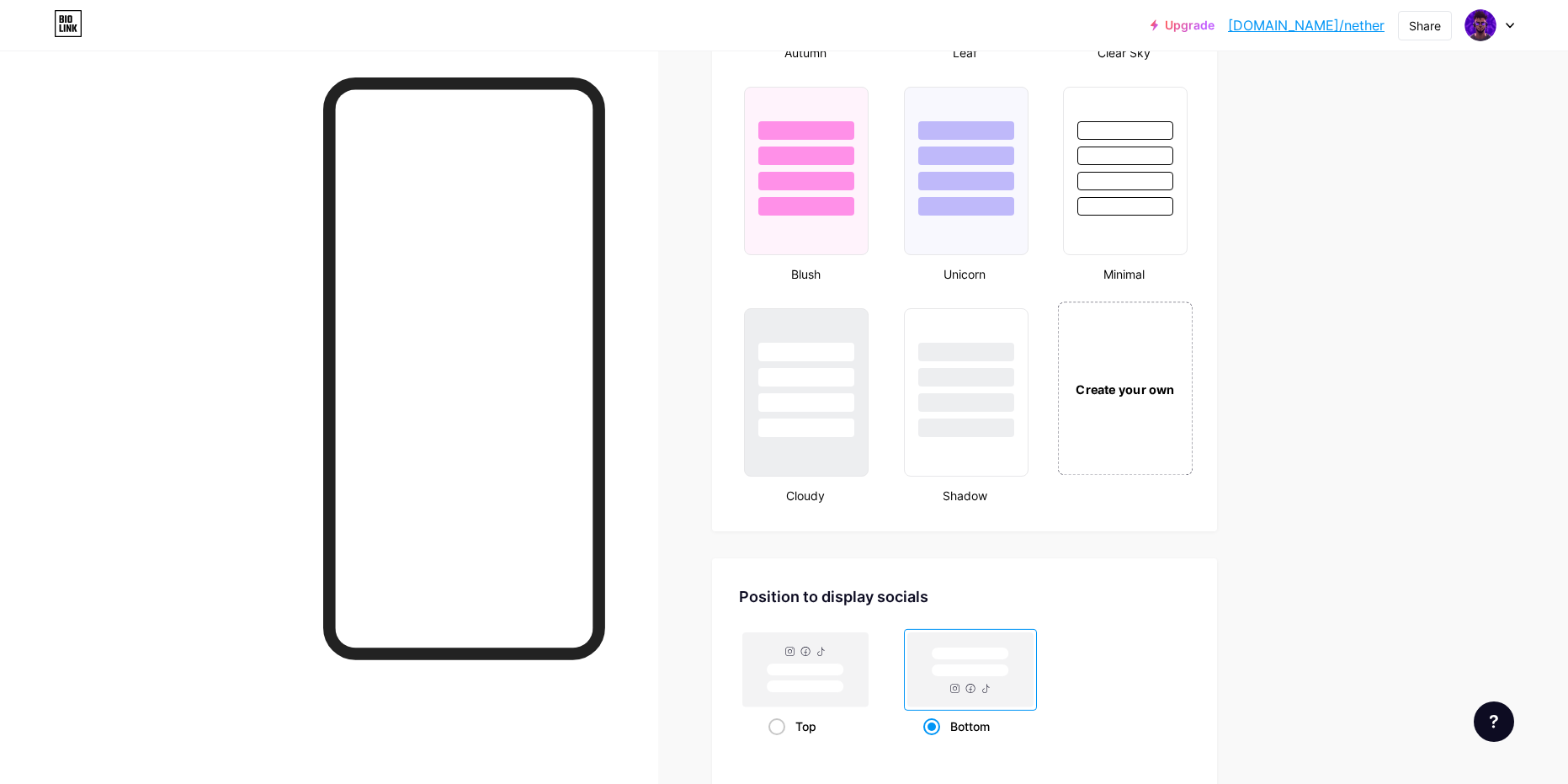
click at [1142, 443] on div "Create your own" at bounding box center [1125, 389] width 135 height 173
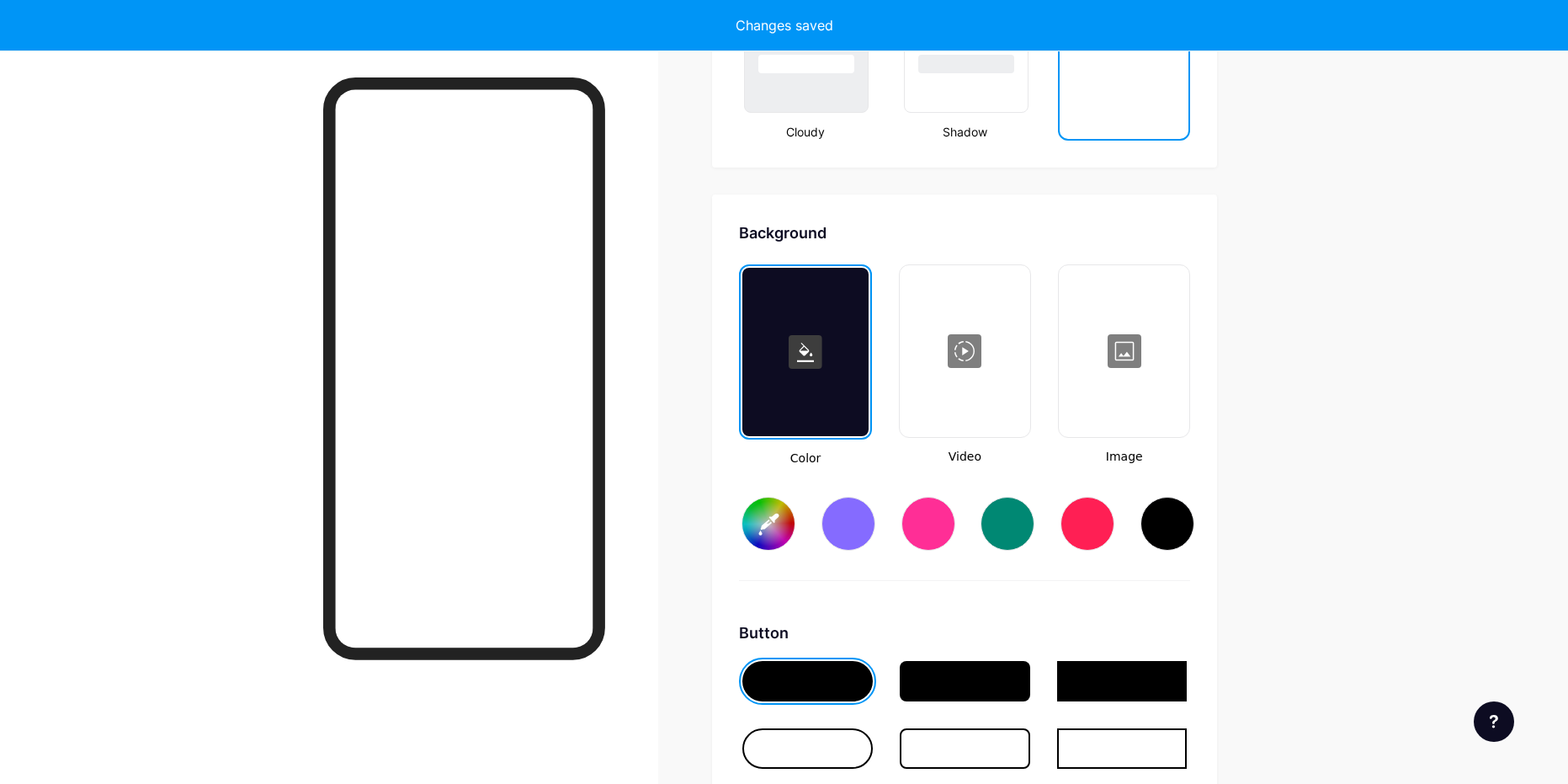
type input "#ffffff"
type input "#000000"
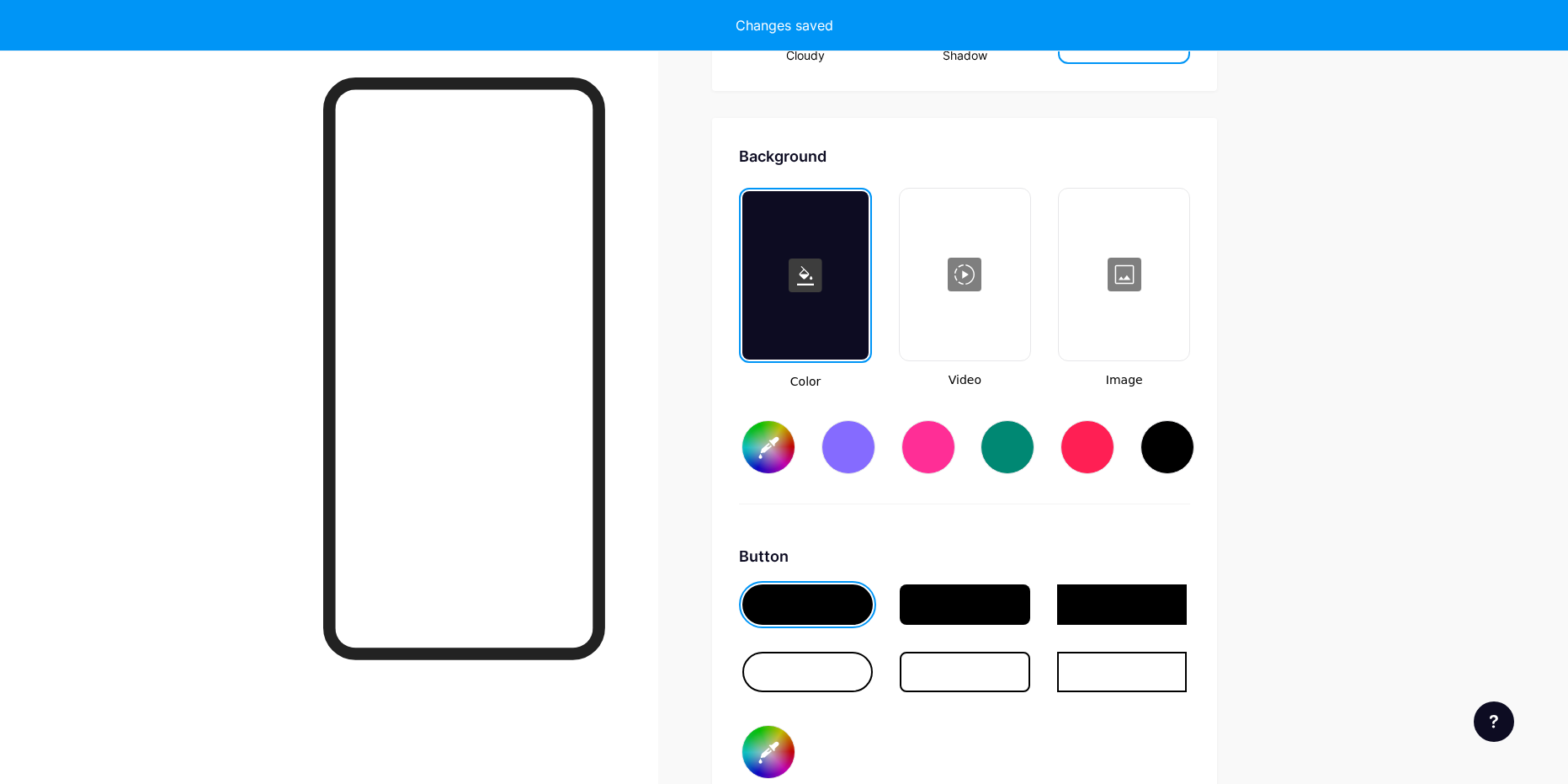
scroll to position [2235, 0]
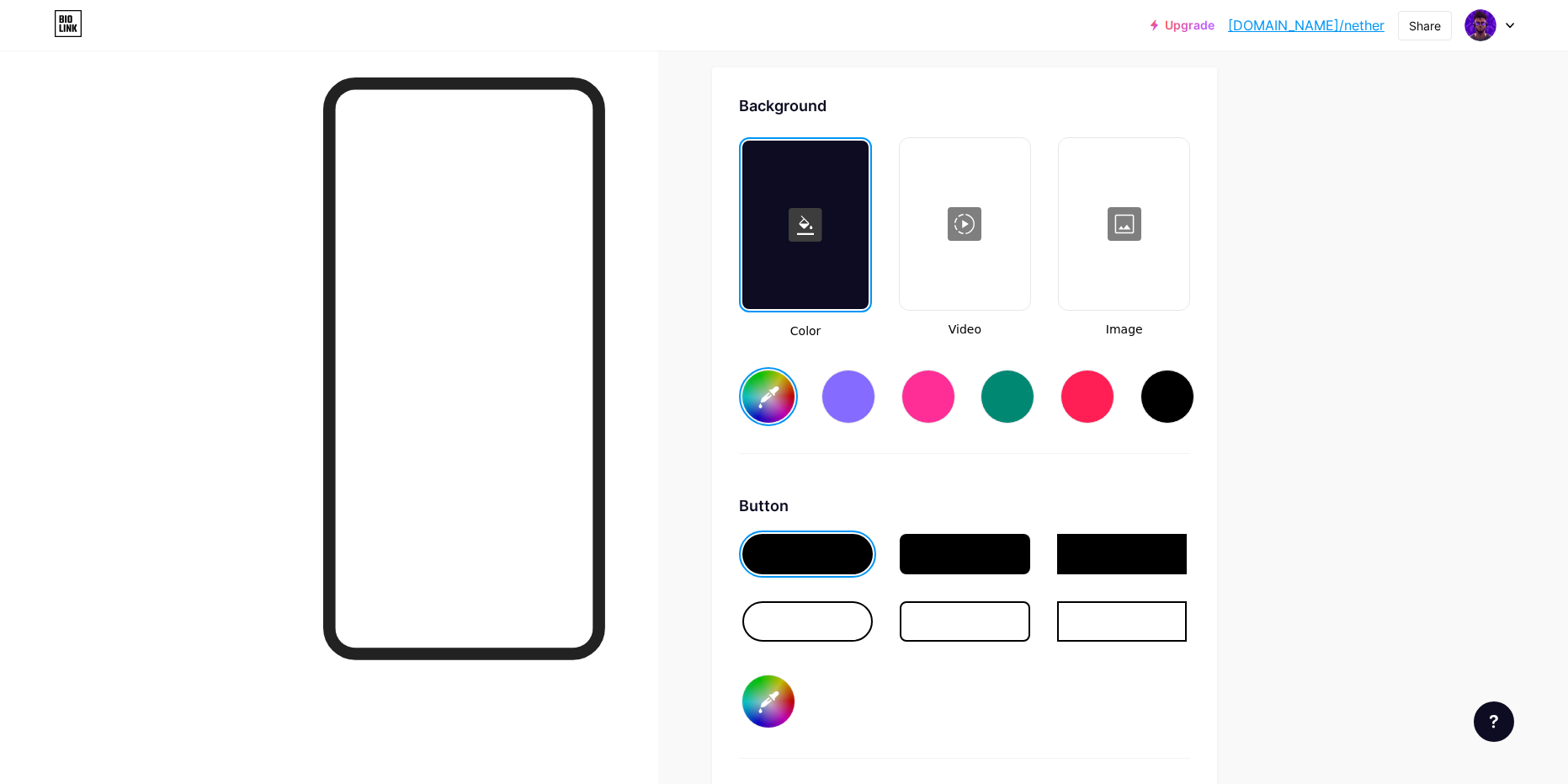
click at [865, 415] on div at bounding box center [849, 396] width 54 height 54
click at [1004, 544] on div at bounding box center [965, 553] width 130 height 41
click at [768, 538] on div at bounding box center [807, 553] width 130 height 41
click at [1008, 566] on div at bounding box center [965, 553] width 130 height 41
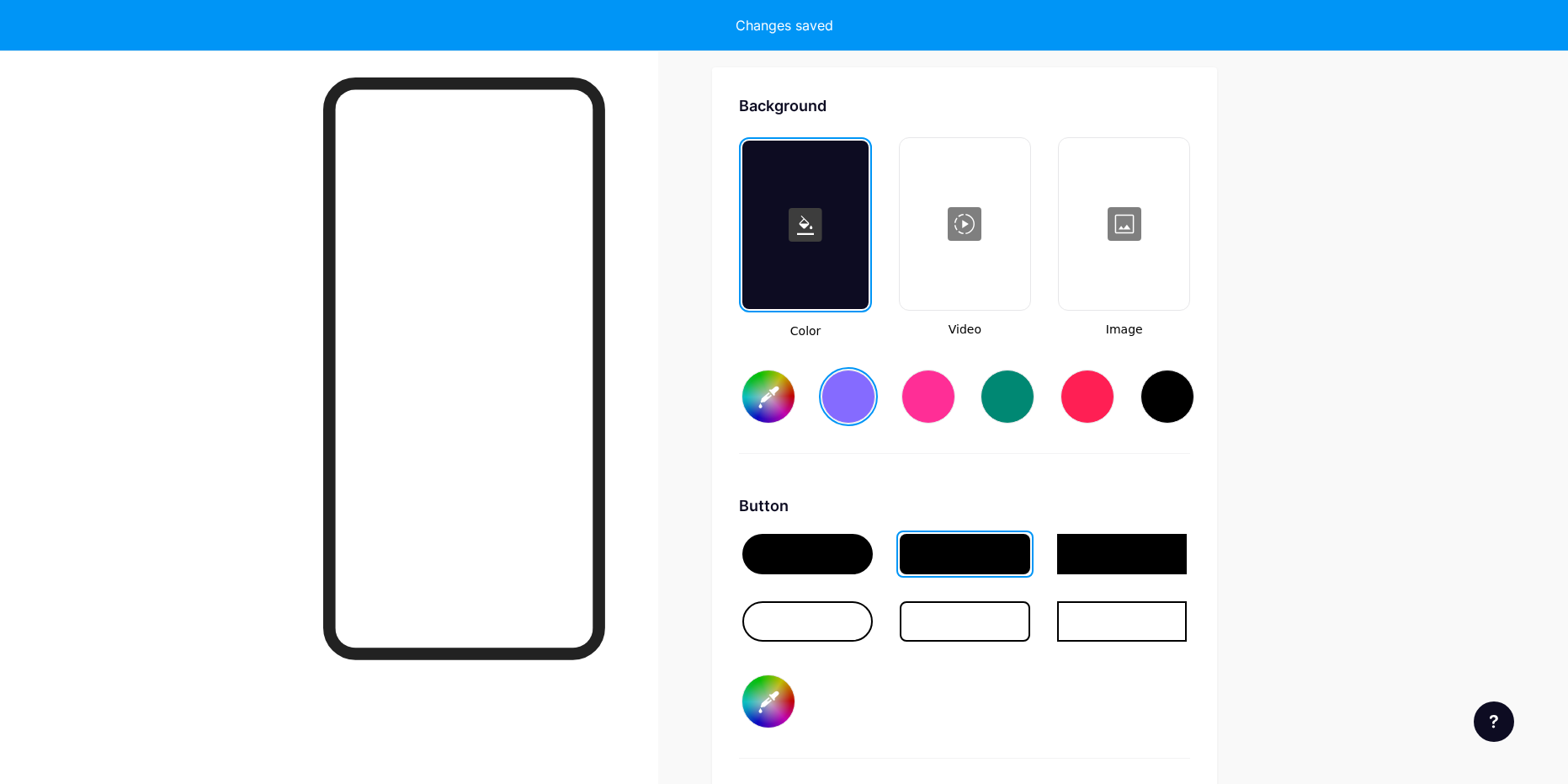
click at [787, 619] on div at bounding box center [807, 621] width 130 height 41
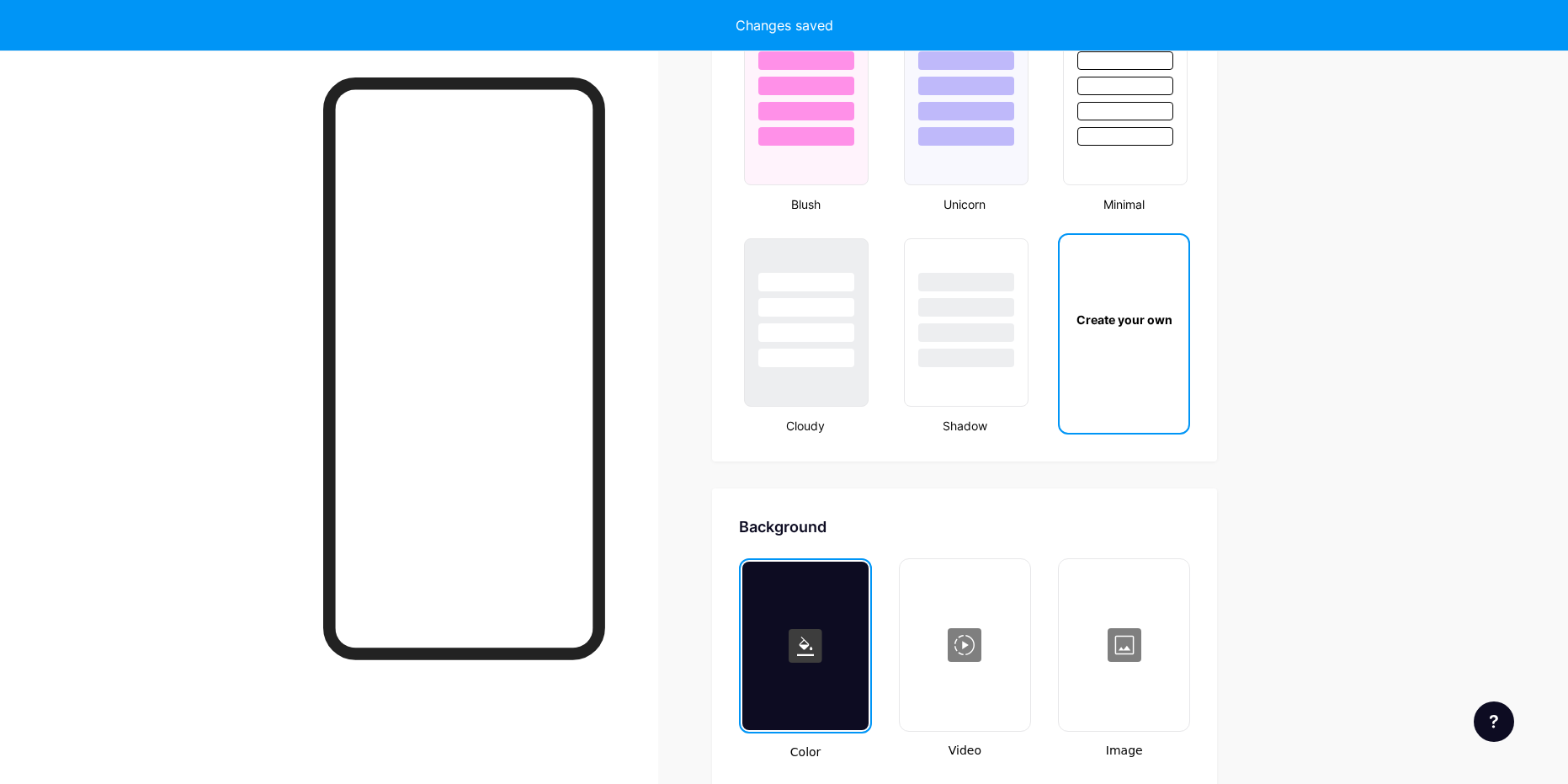
type input "#856bff"
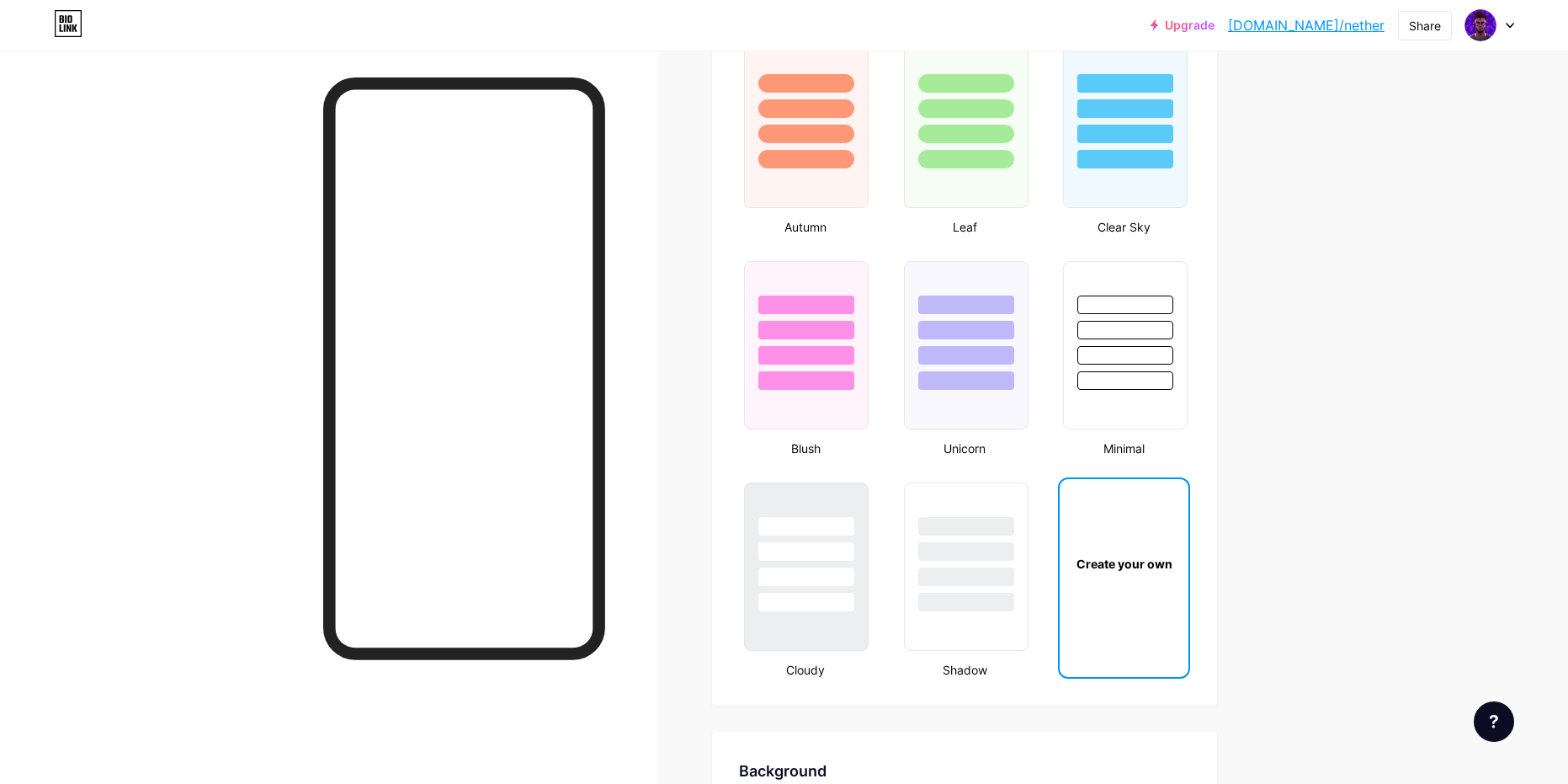
scroll to position [1478, 0]
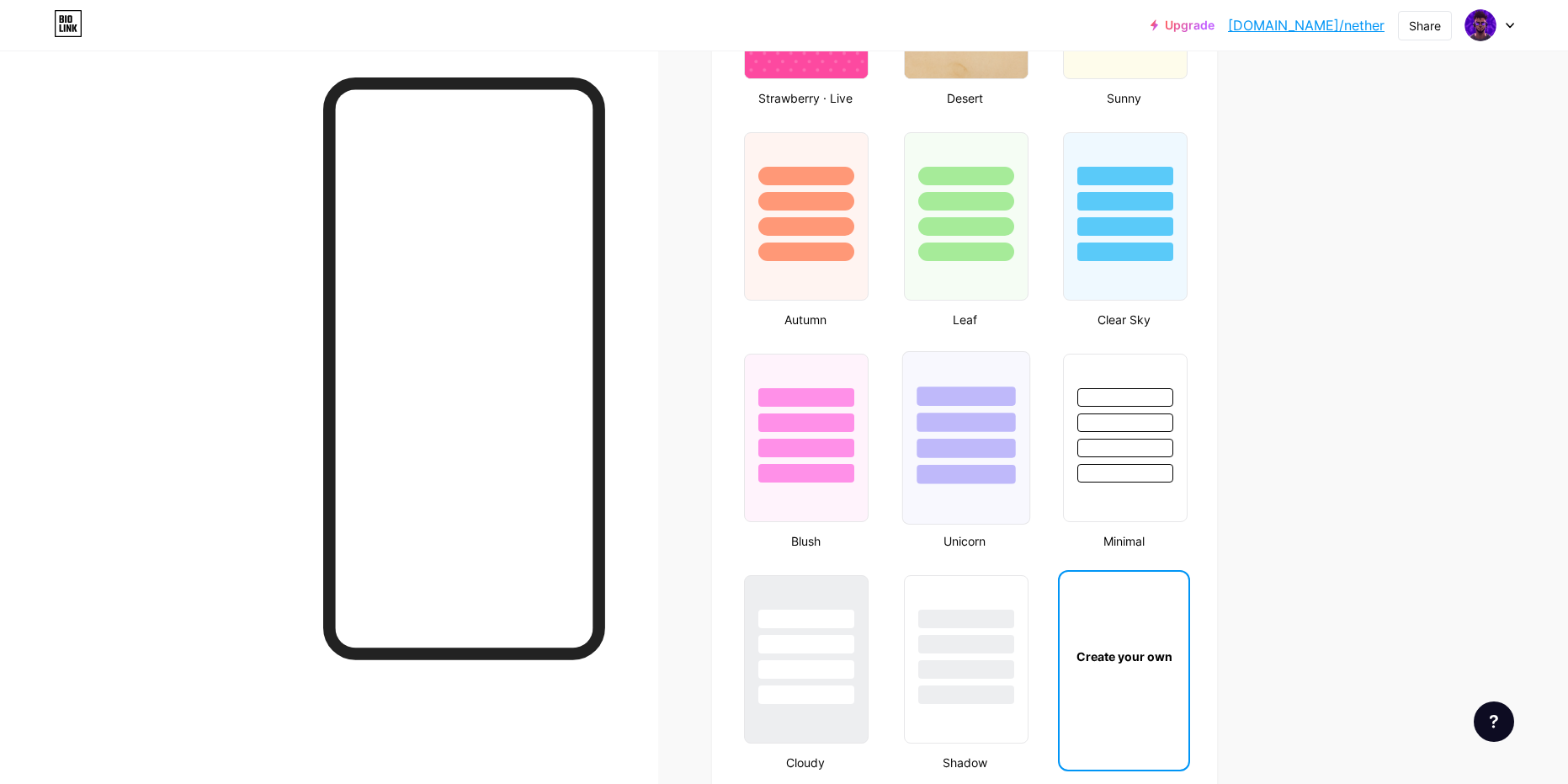
click at [983, 435] on div at bounding box center [966, 418] width 127 height 132
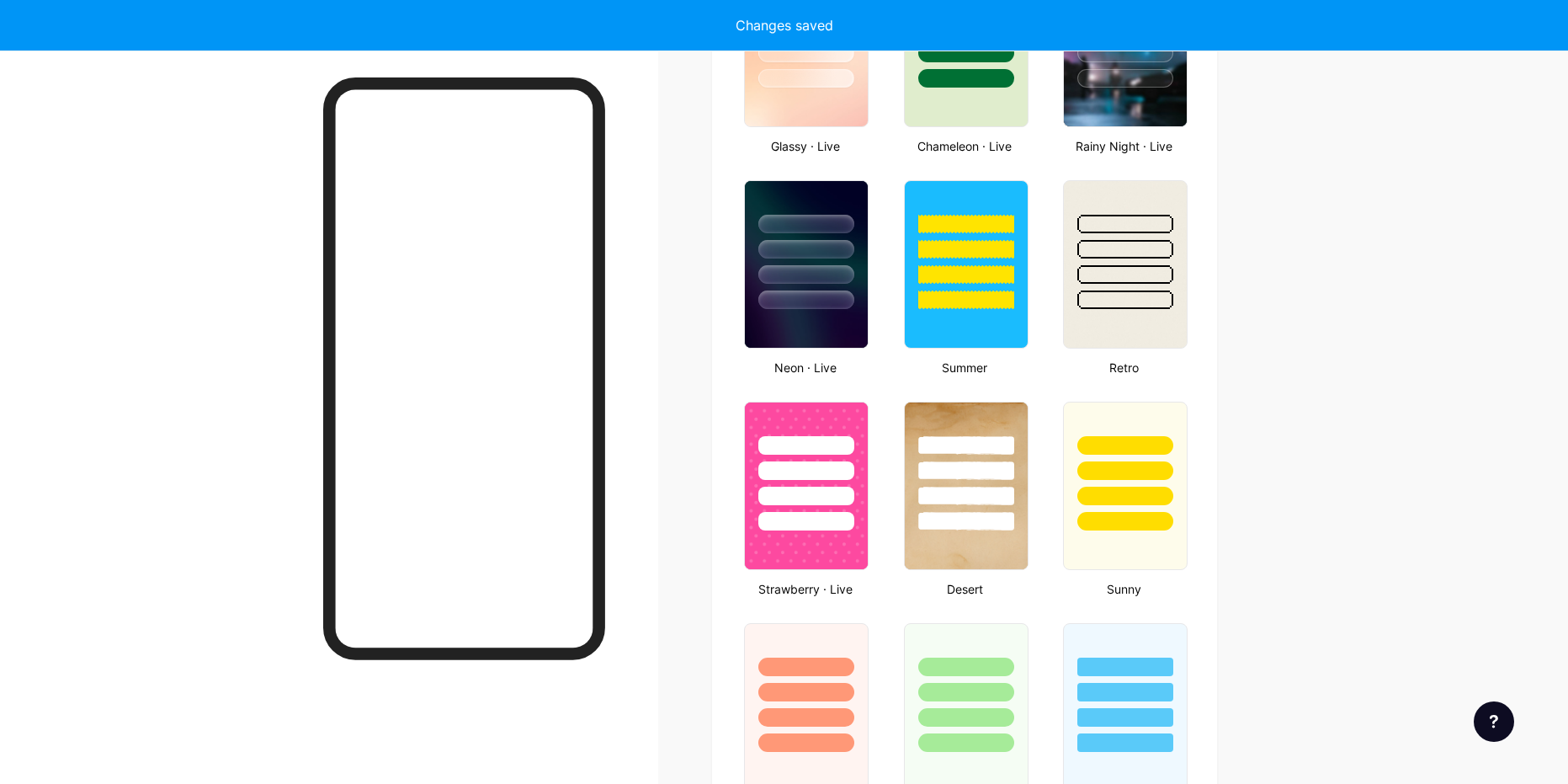
scroll to position [972, 0]
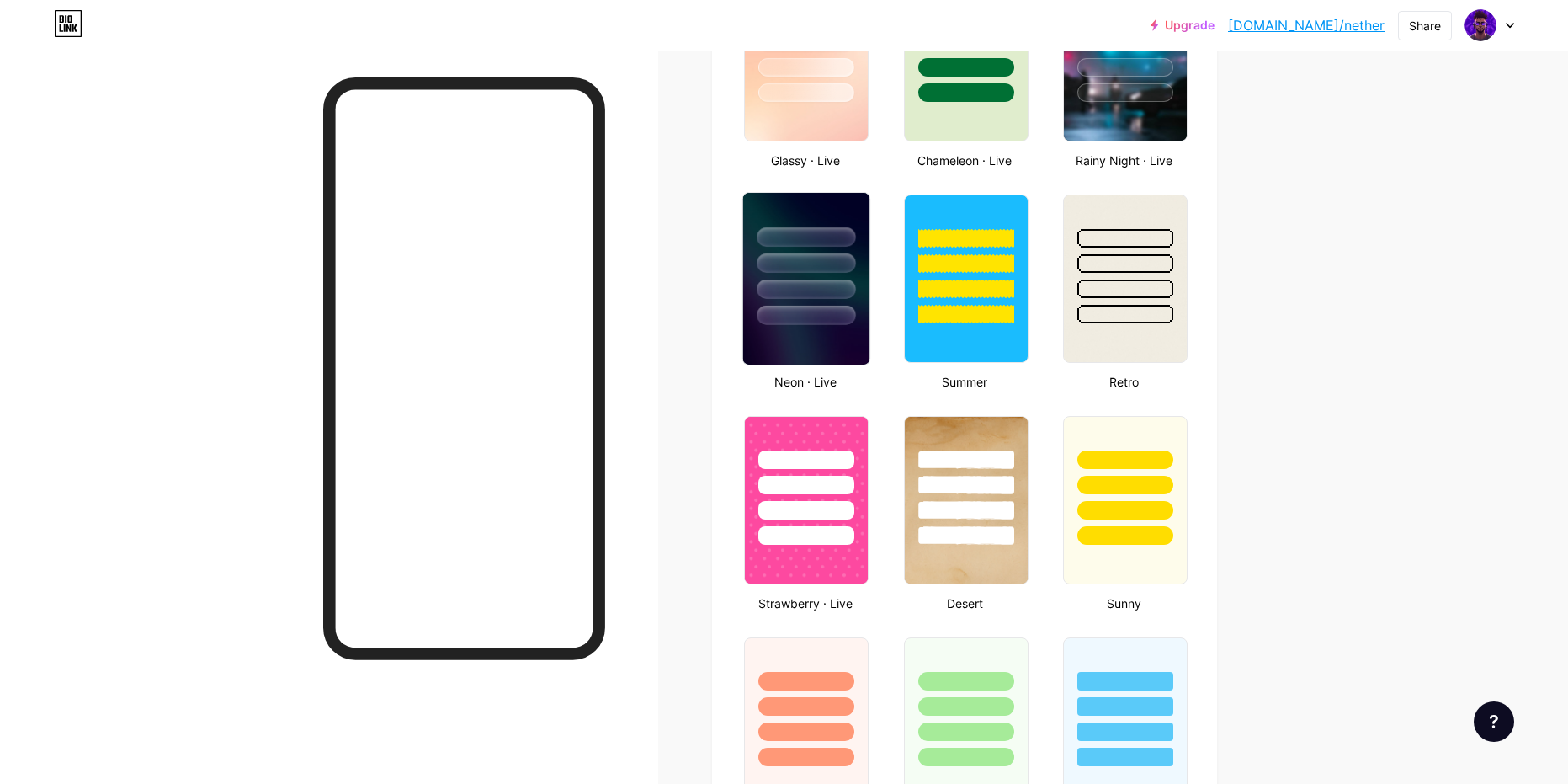
click at [812, 305] on div at bounding box center [807, 315] width 99 height 19
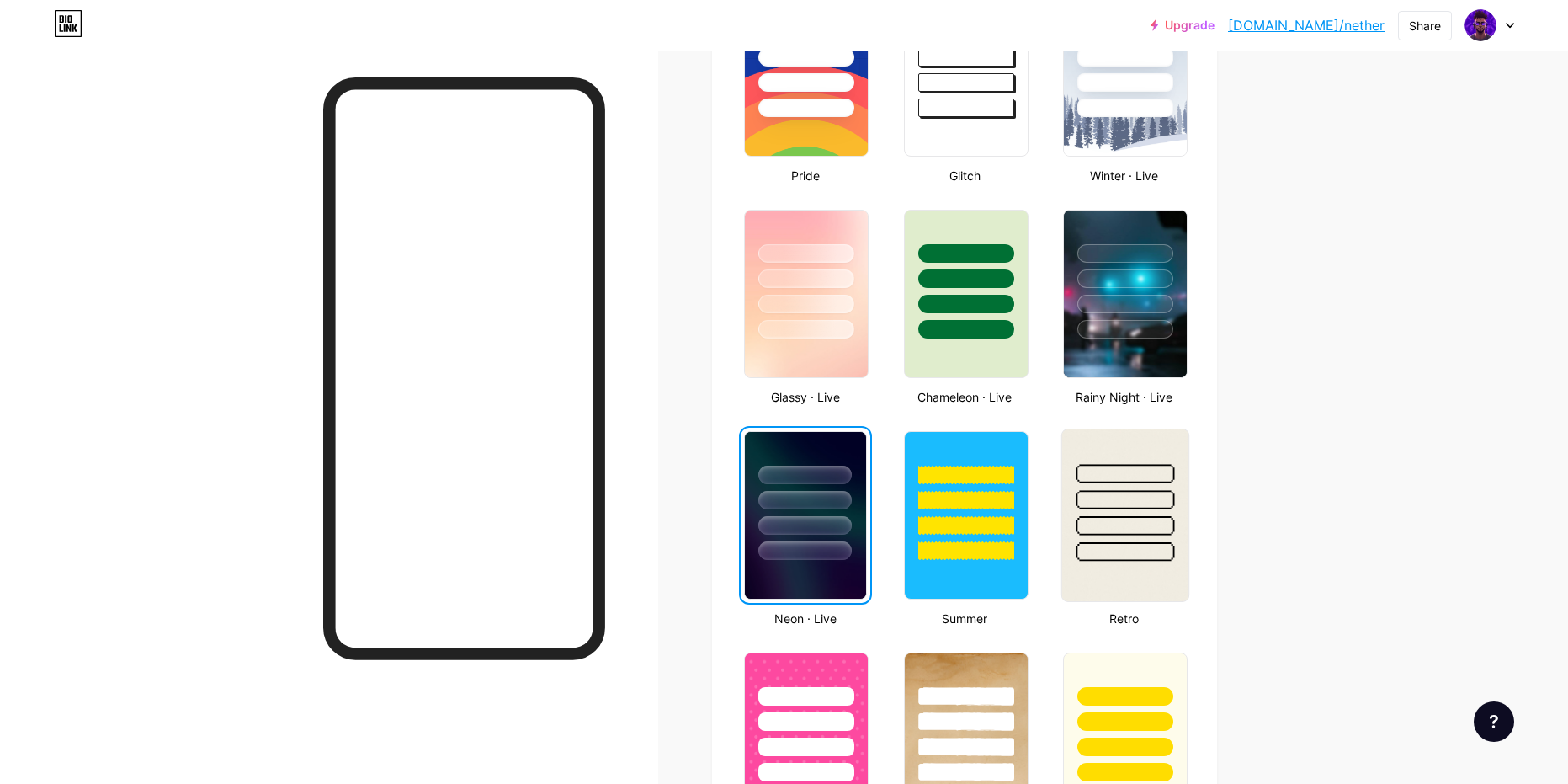
scroll to position [720, 0]
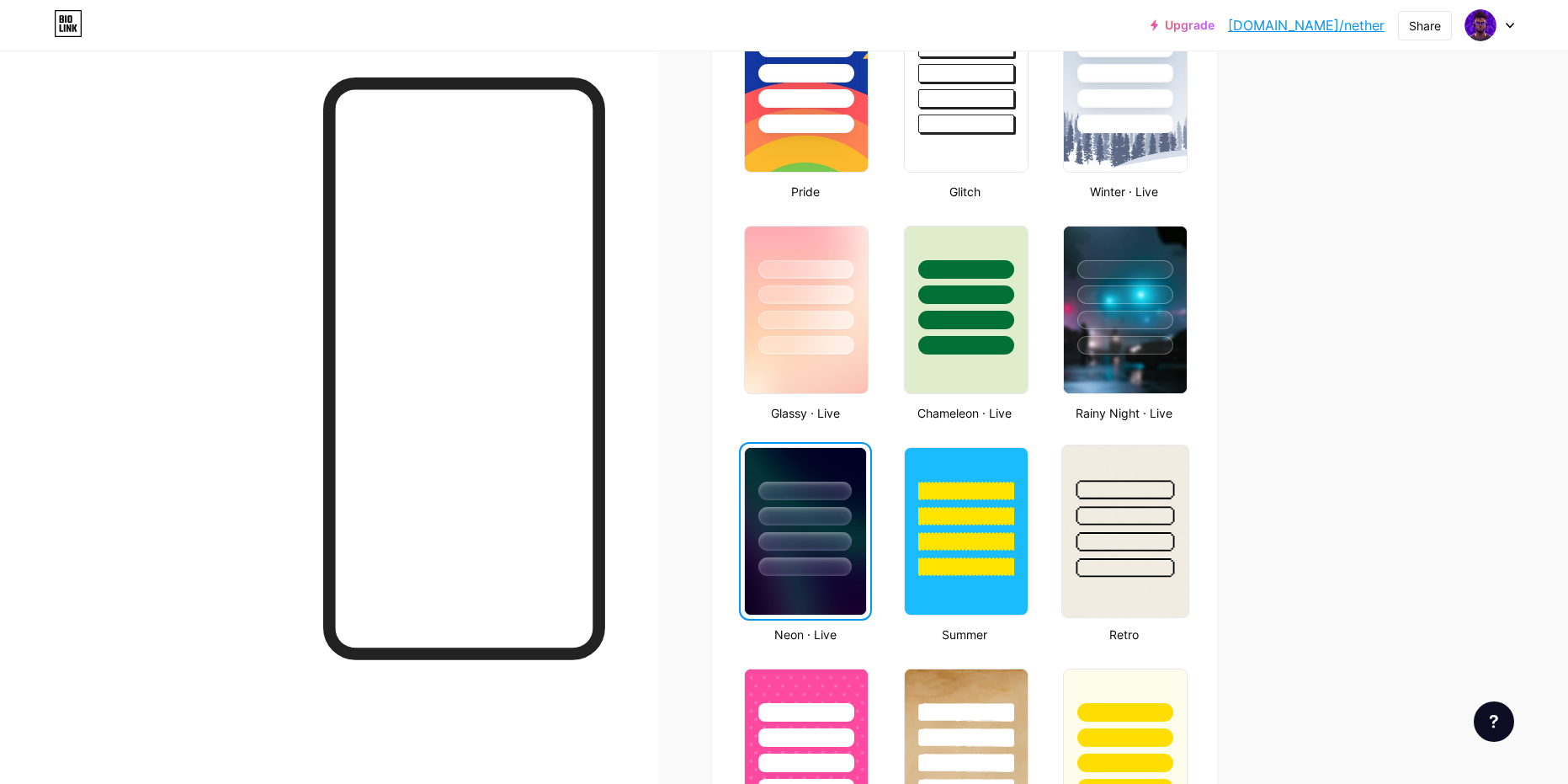
click at [1136, 519] on div at bounding box center [1125, 515] width 99 height 19
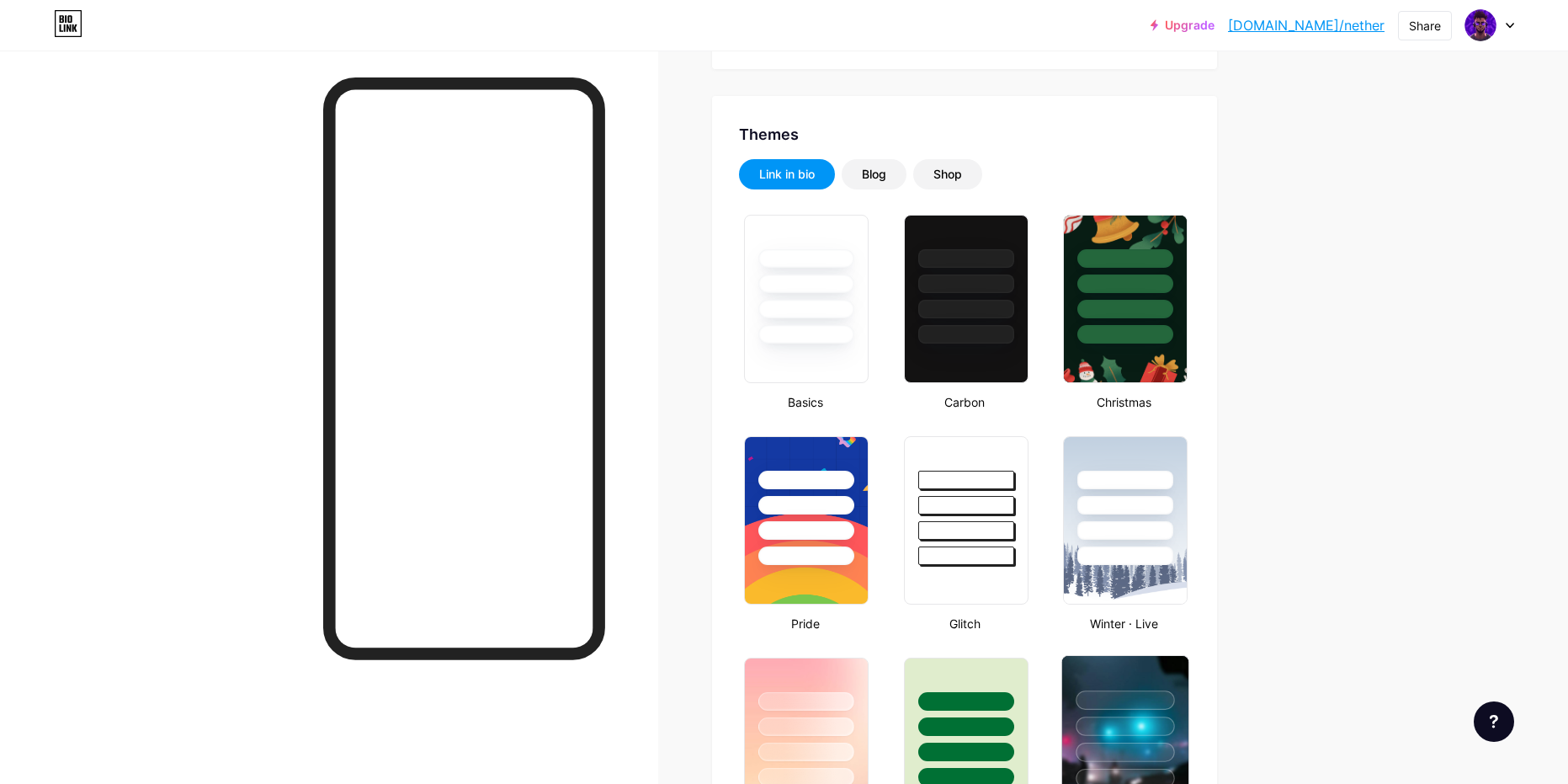
scroll to position [215, 0]
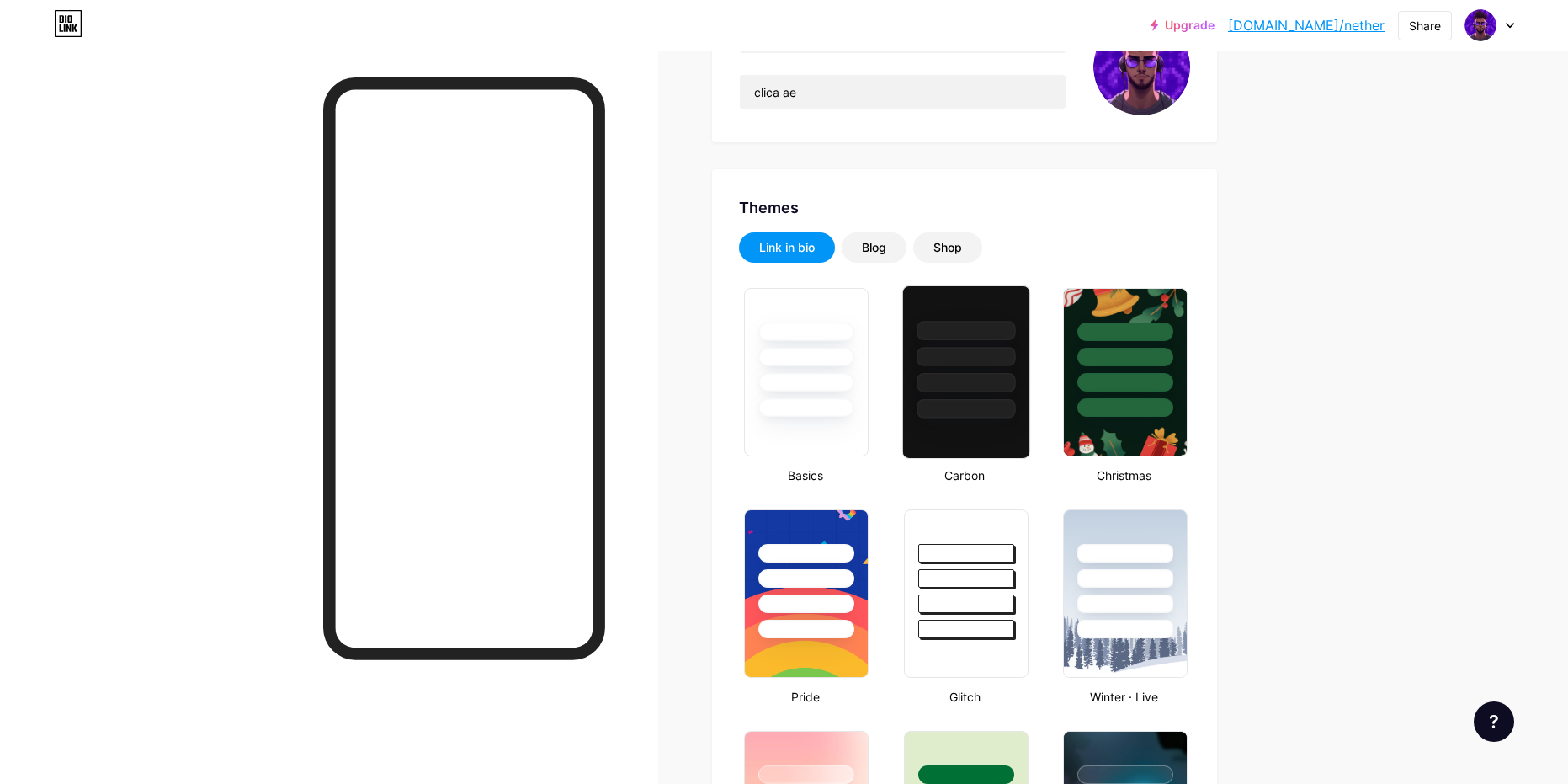
click at [937, 422] on div at bounding box center [966, 372] width 128 height 173
click at [836, 414] on div at bounding box center [807, 408] width 99 height 19
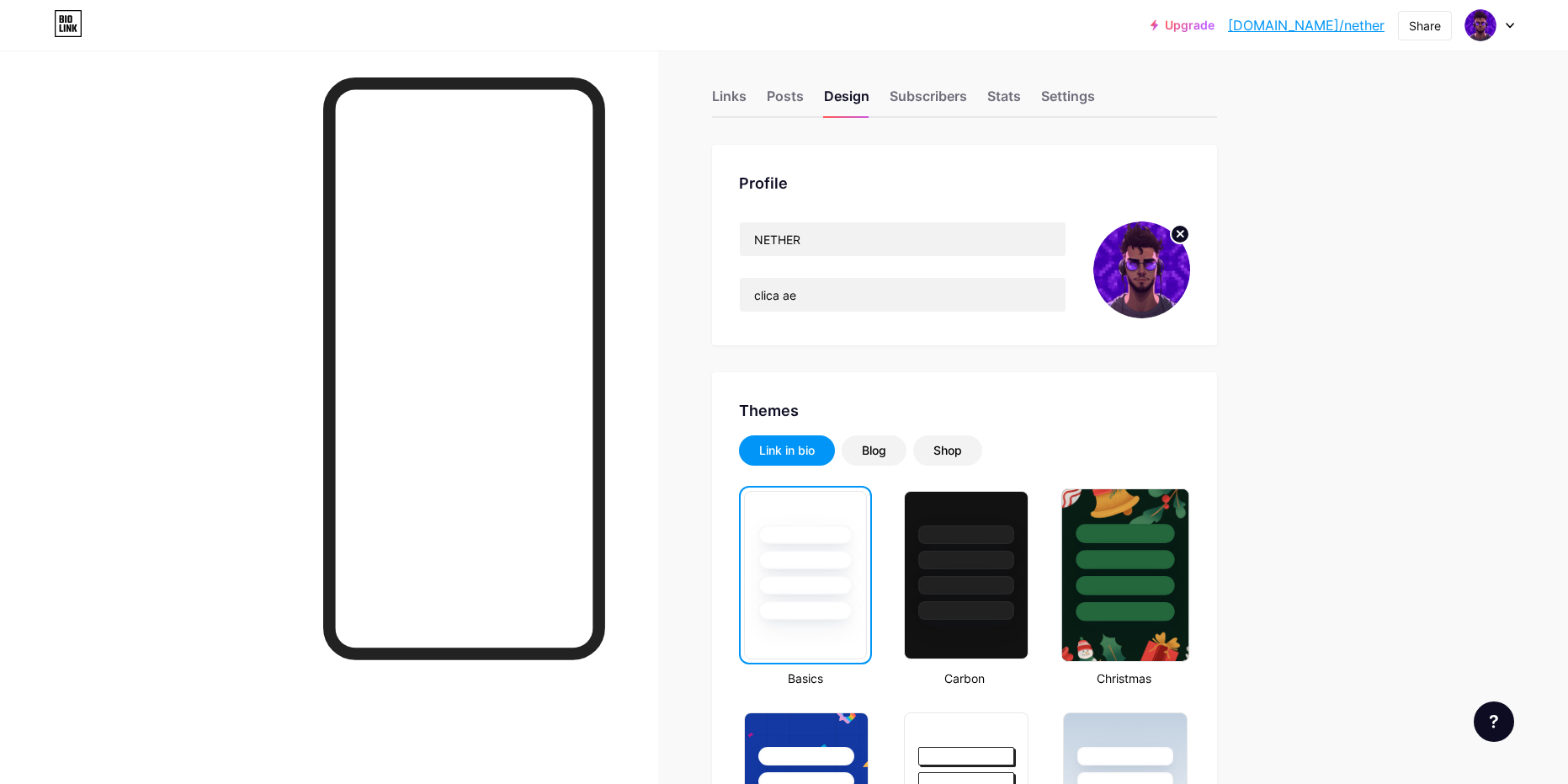
scroll to position [0, 0]
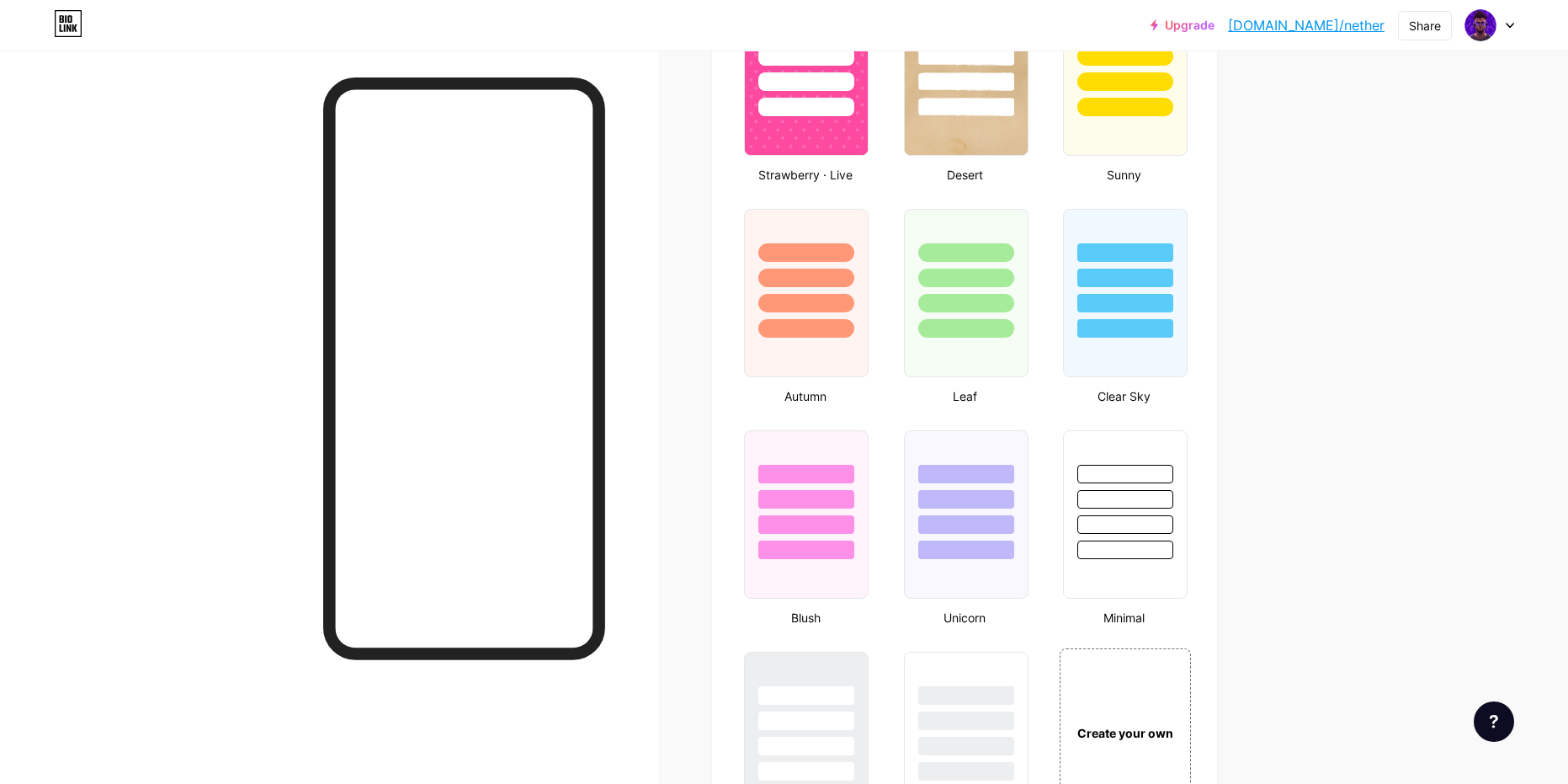
scroll to position [1239, 0]
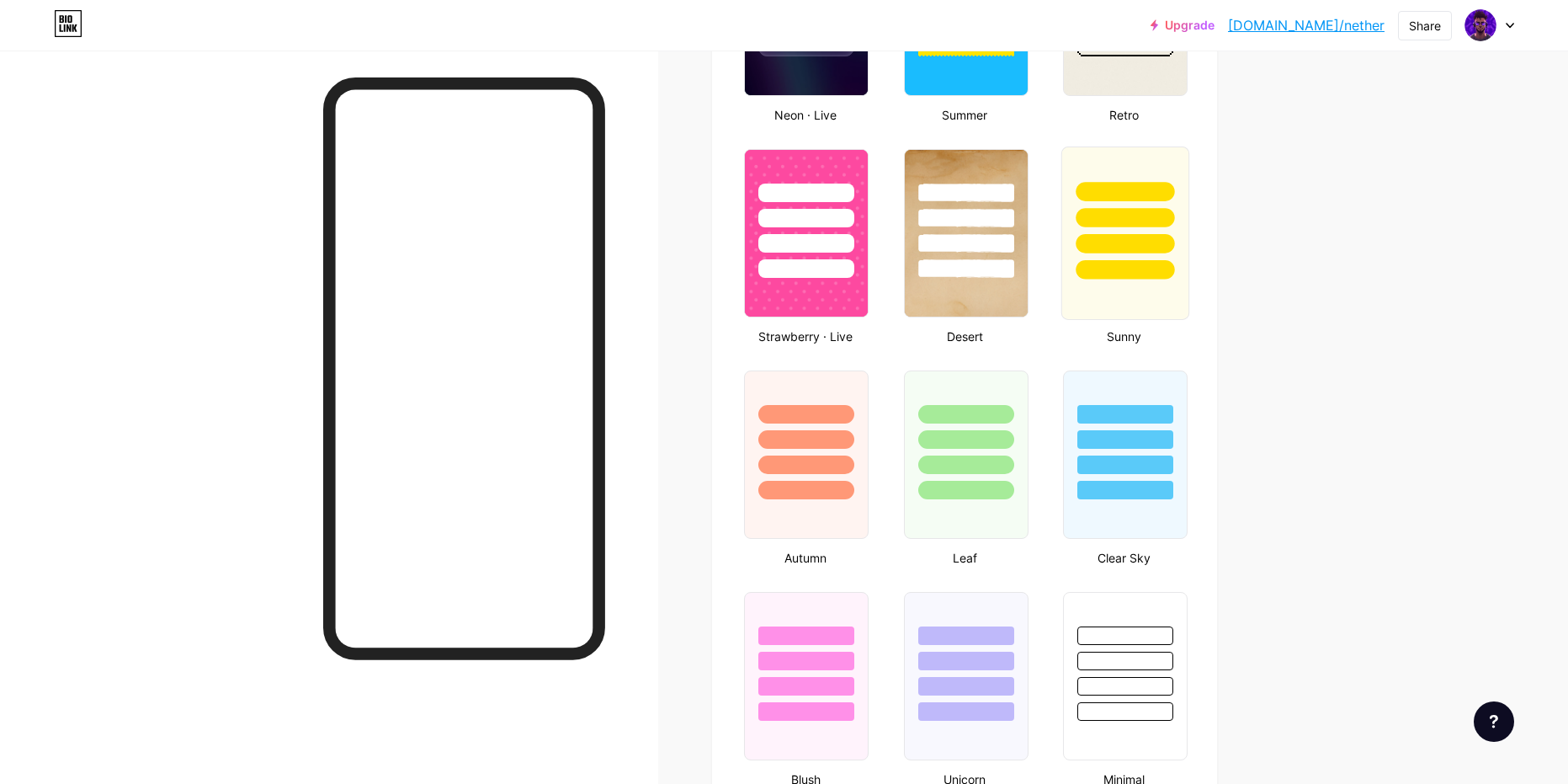
click at [1168, 252] on div at bounding box center [1125, 244] width 99 height 19
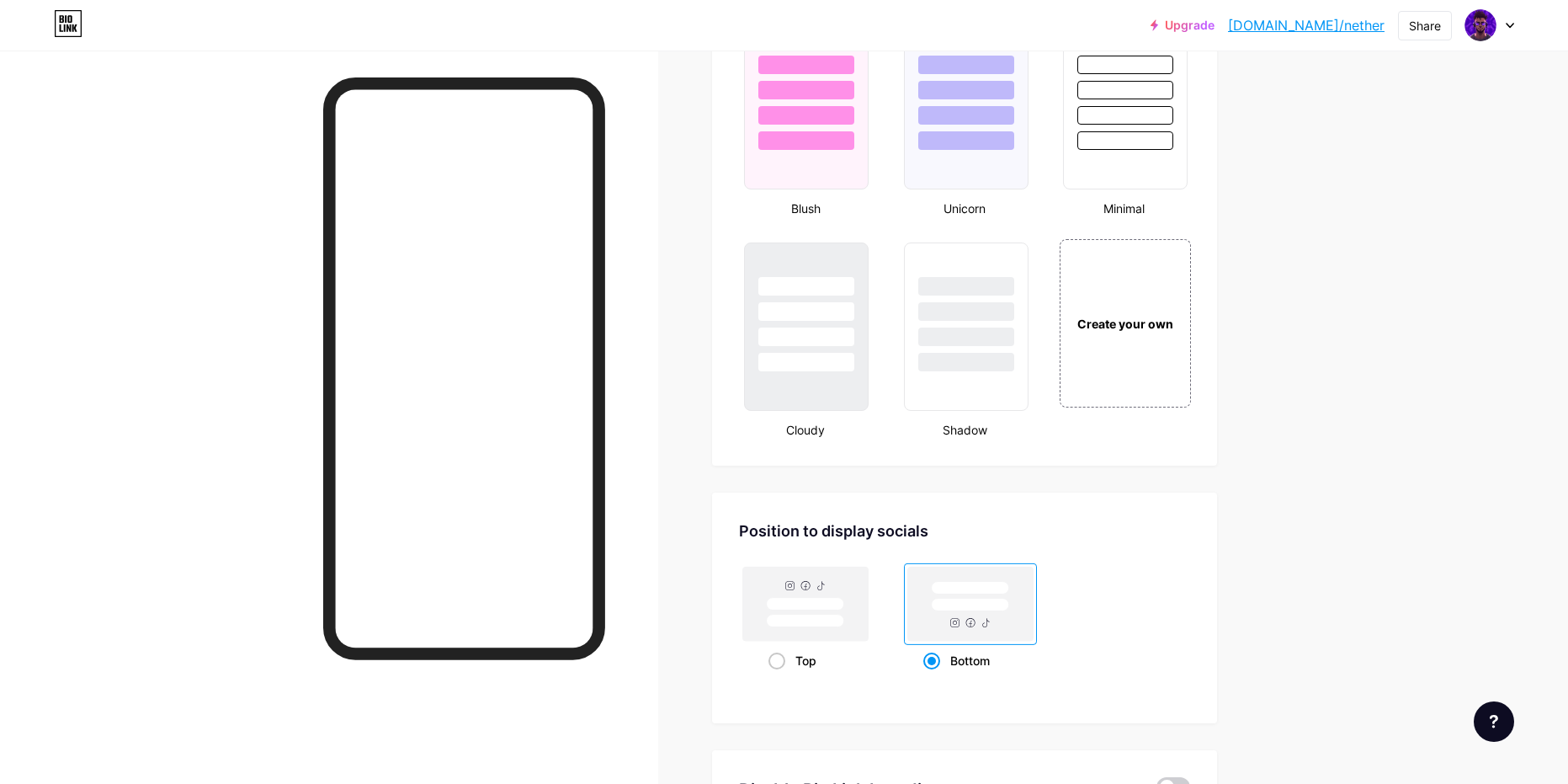
scroll to position [2081, 0]
